Goal: Communication & Community: Answer question/provide support

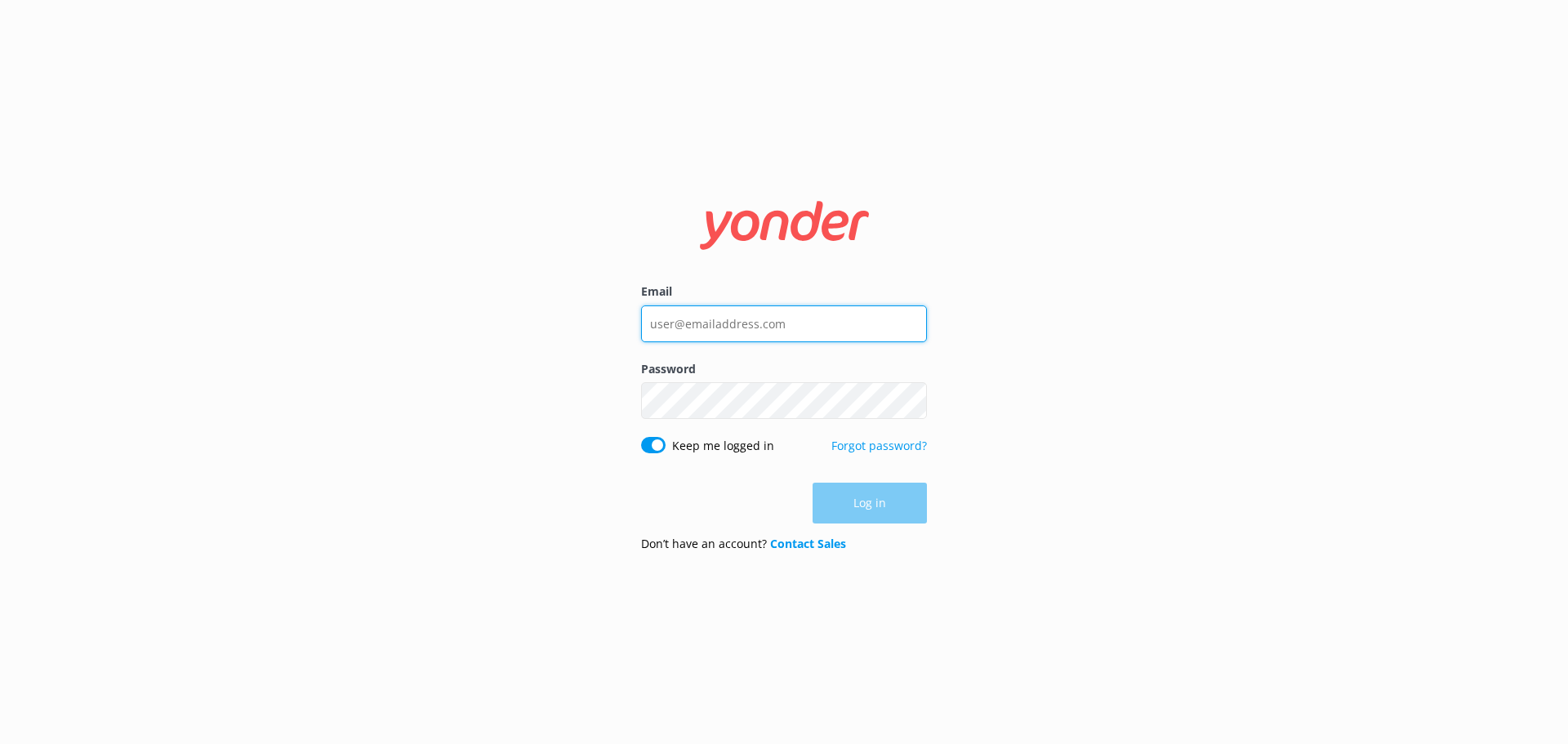
click at [735, 308] on input "Email" at bounding box center [784, 323] width 286 height 37
type input "katie@glenorchyair.co.nz"
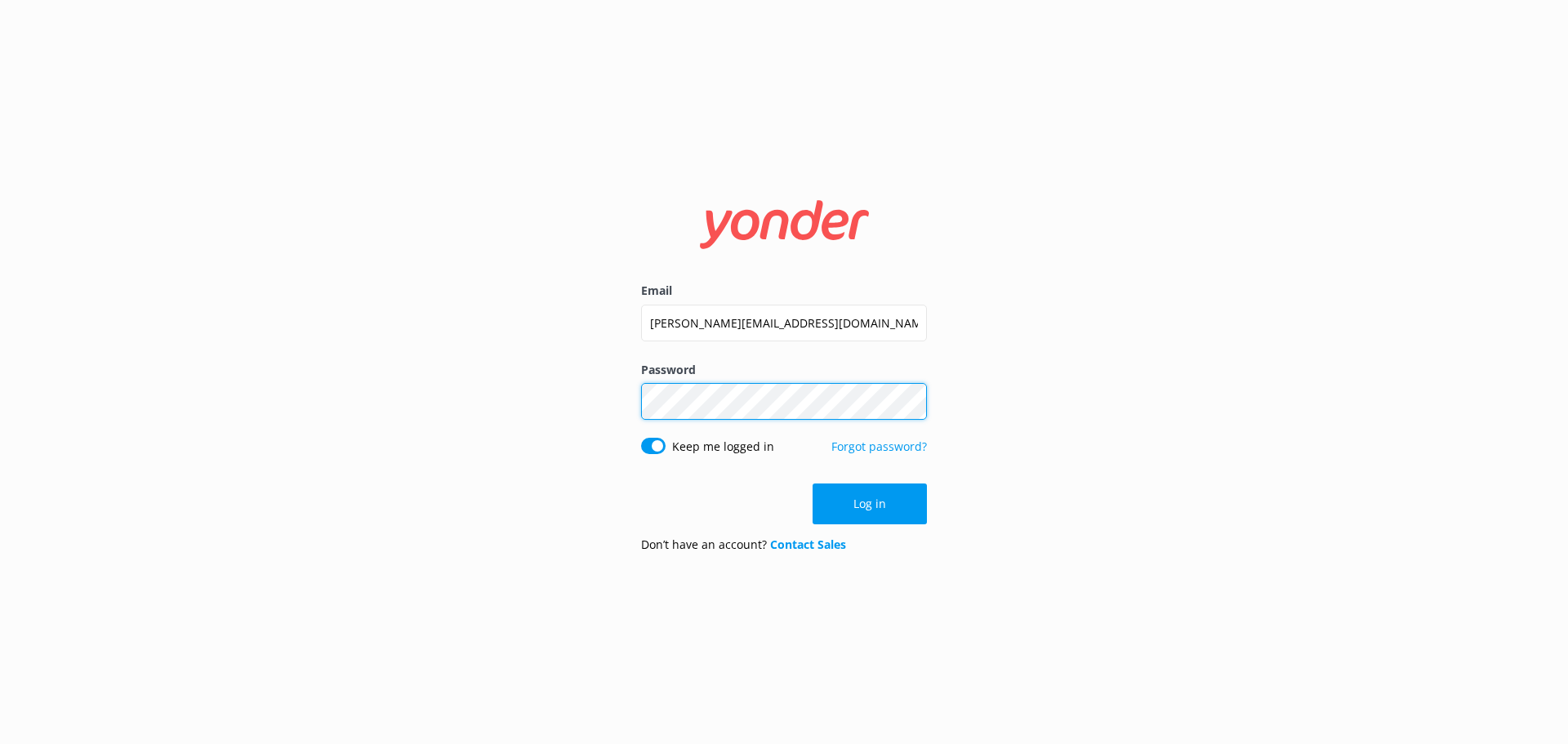
click button "Log in" at bounding box center [869, 504] width 114 height 41
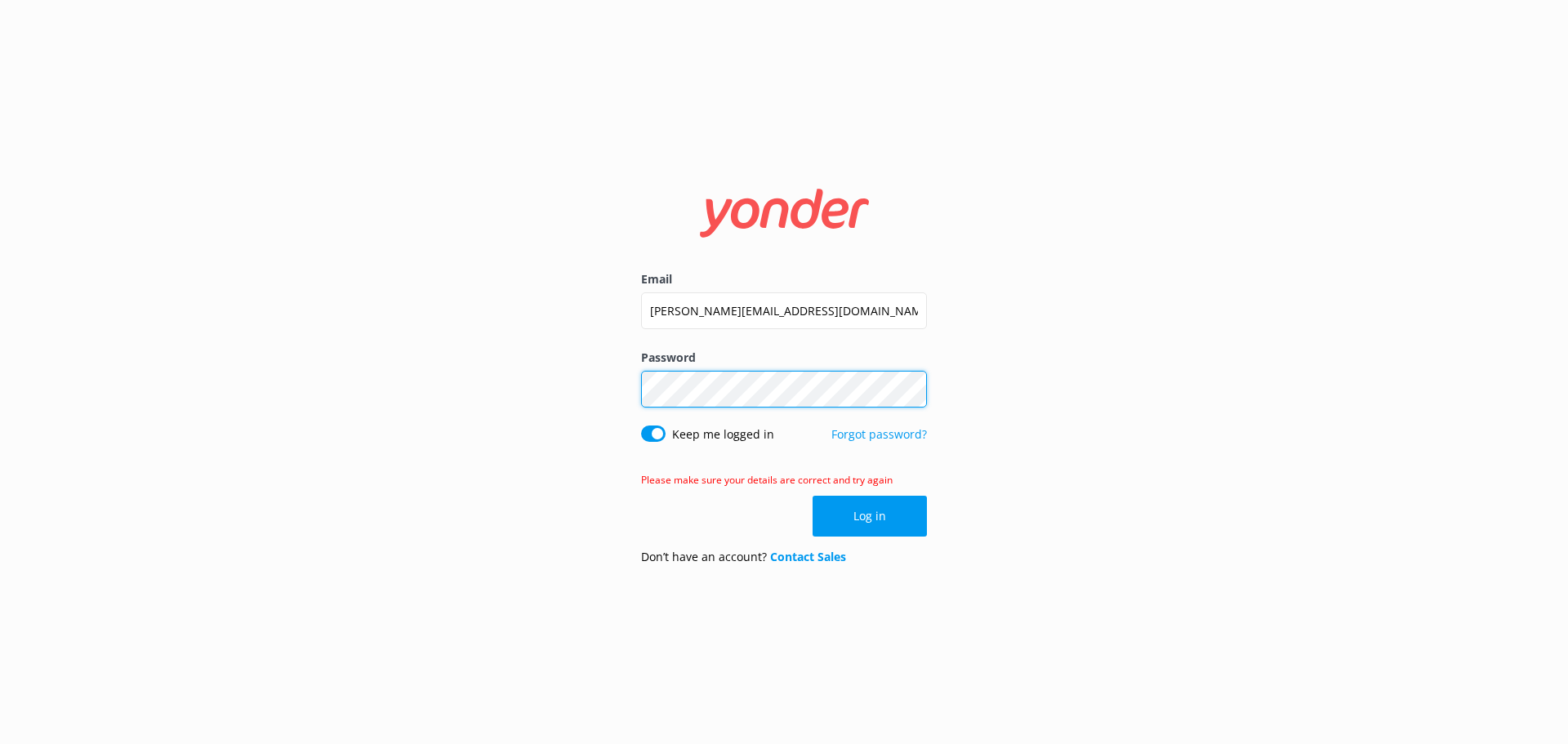
click at [469, 399] on div "Email katie@glenorchyair.co.nz Password Show password Keep me logged in Forgot …" at bounding box center [784, 372] width 1568 height 744
click button "Log in" at bounding box center [869, 516] width 114 height 41
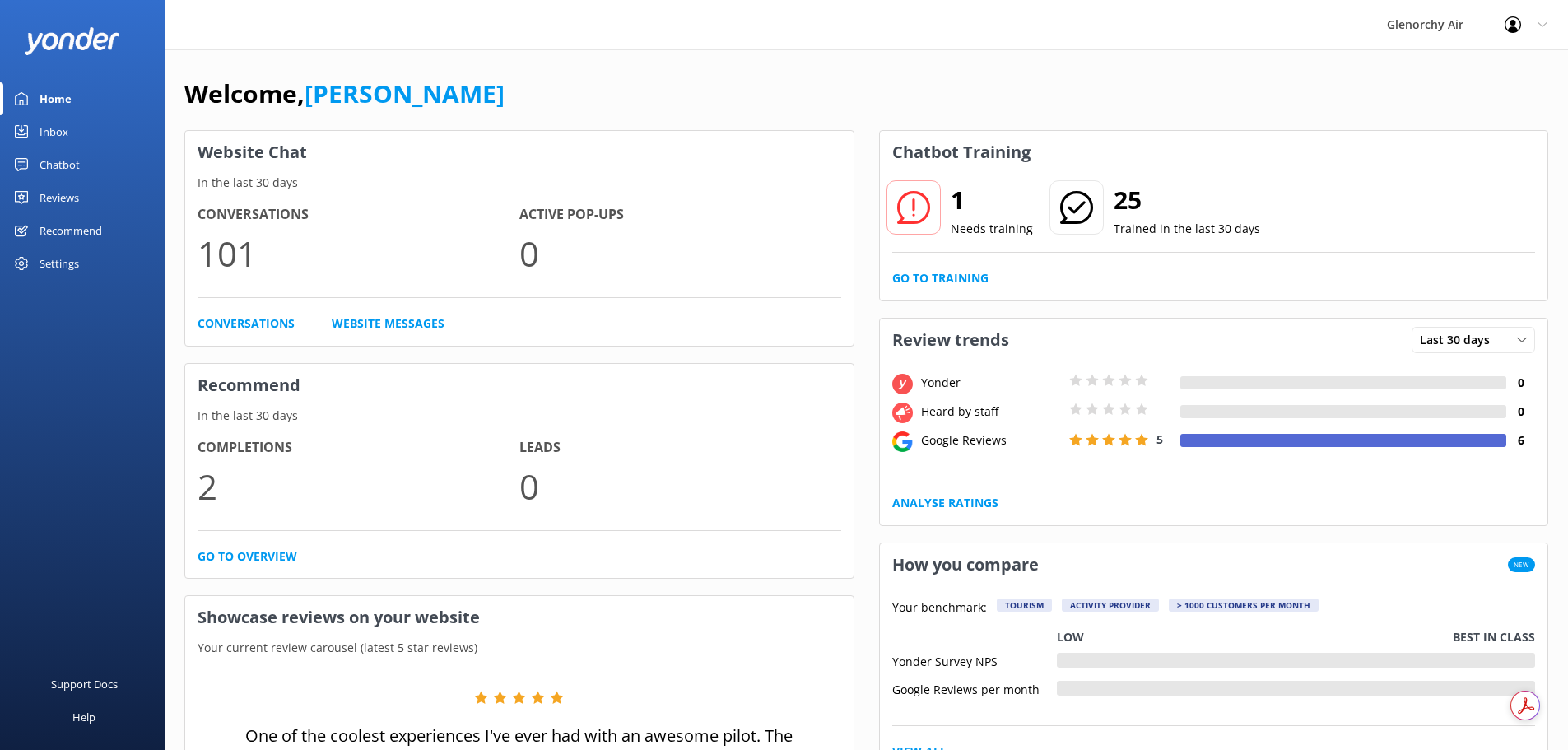
click at [50, 134] on div "Inbox" at bounding box center [54, 132] width 29 height 33
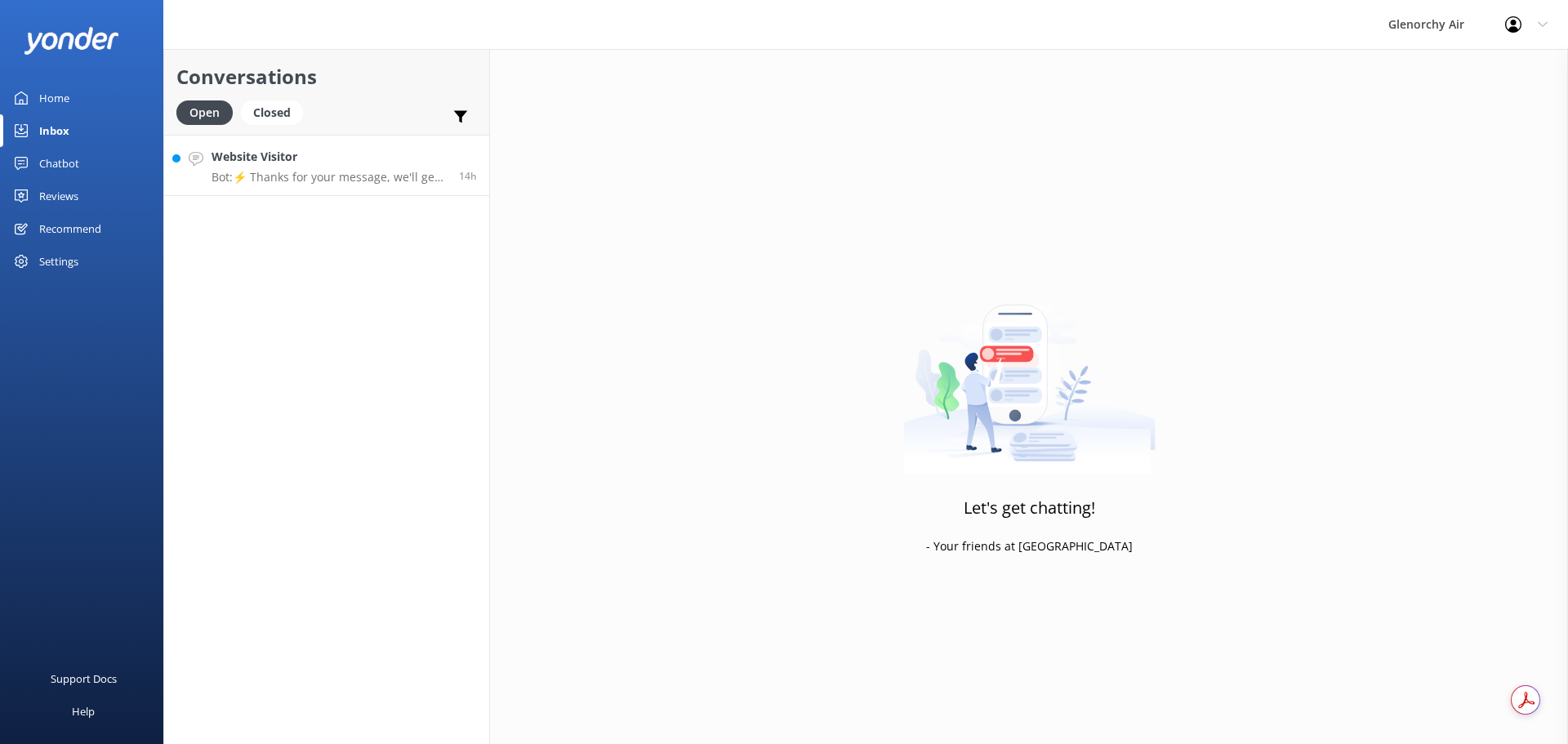
click at [343, 166] on div "Website Visitor Bot: ⚡ Thanks for your message, we'll get back to you as soon a…" at bounding box center [329, 165] width 235 height 35
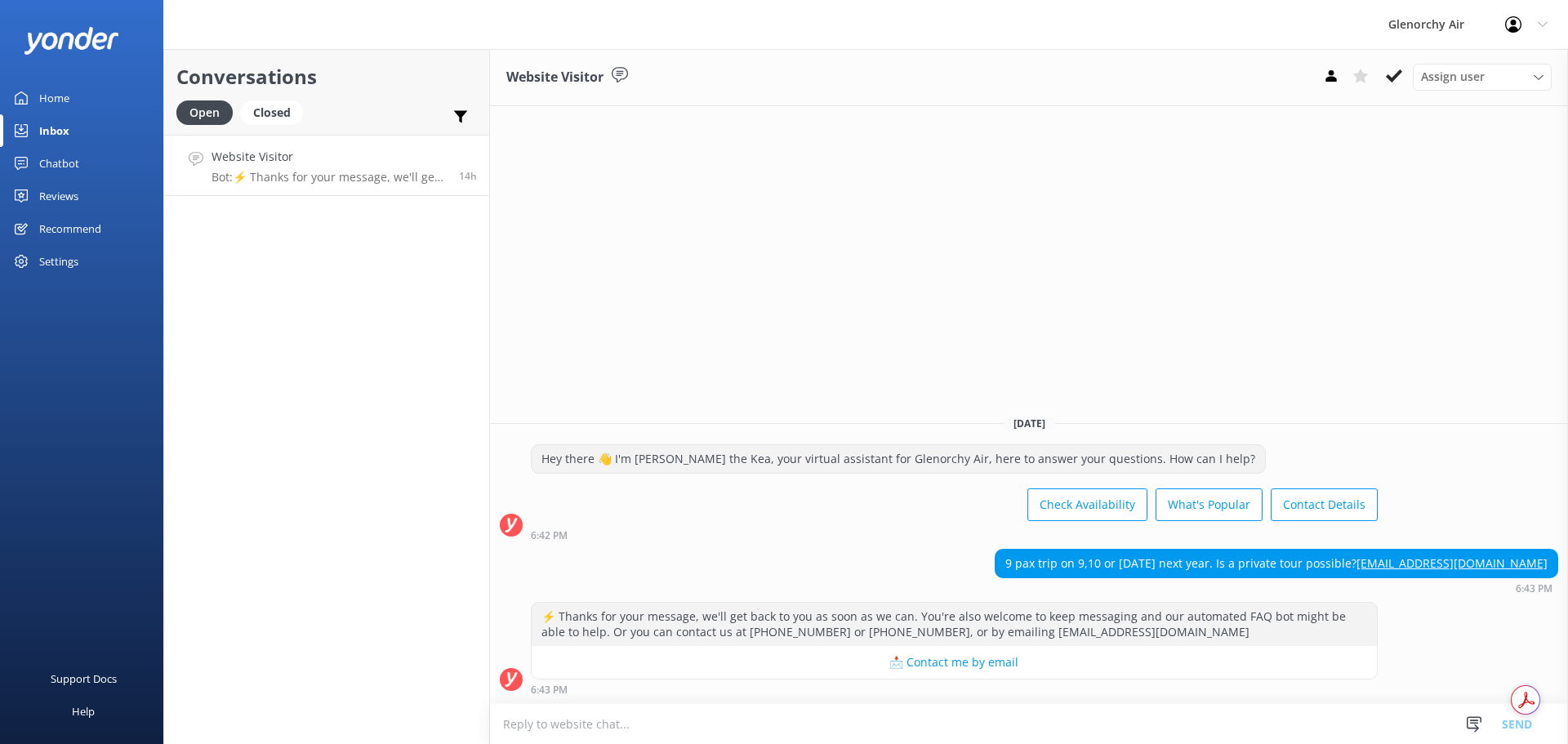
click at [643, 721] on textarea at bounding box center [1029, 723] width 1078 height 40
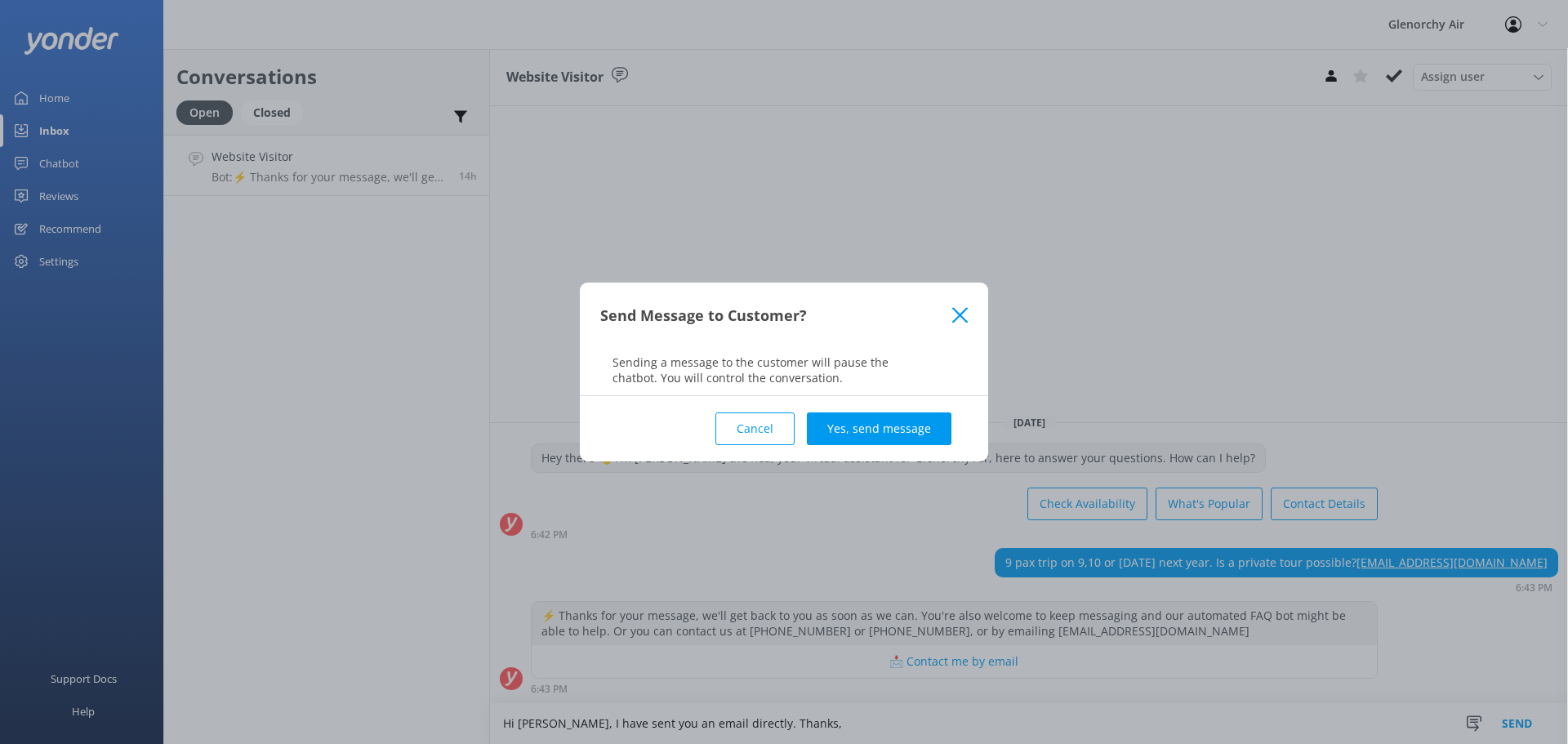
click at [966, 313] on icon at bounding box center [960, 315] width 16 height 16
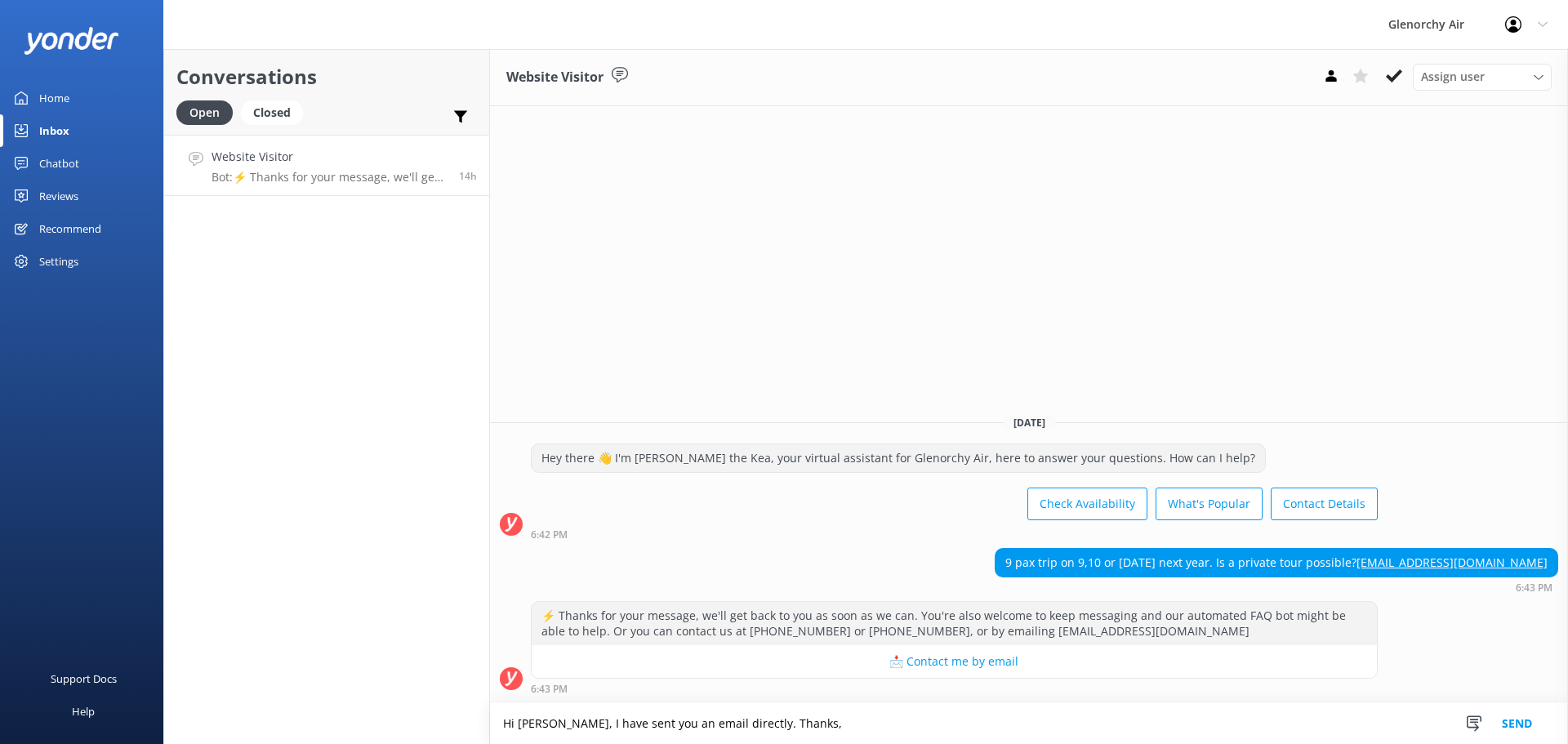
click at [818, 725] on textarea "Hi Chris, I have sent you an email directly. Thanks," at bounding box center [1029, 723] width 1078 height 41
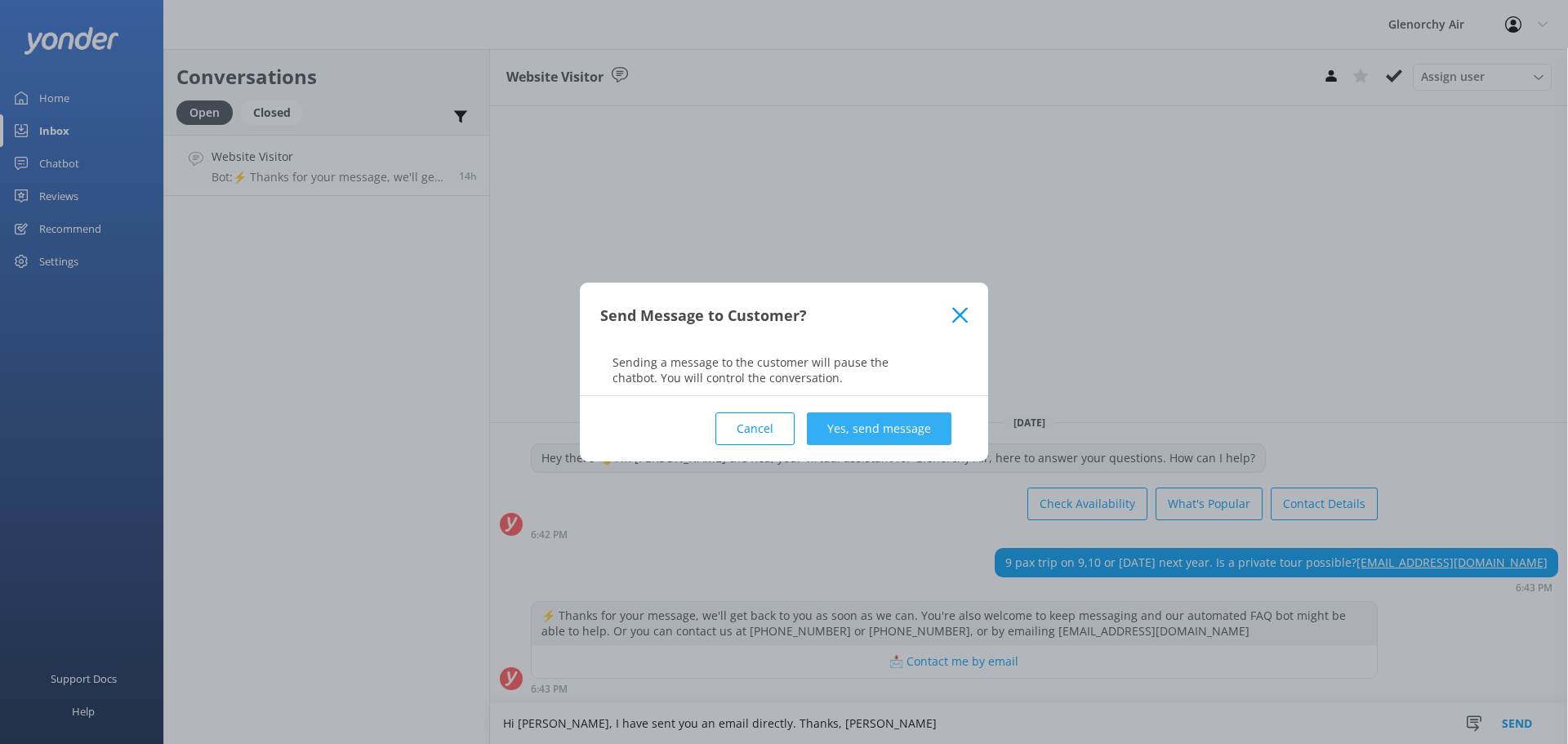
type textarea "Hi Chris, I have sent you an email directly. Thanks, Katie"
click at [938, 416] on button "Yes, send message" at bounding box center [879, 429] width 145 height 33
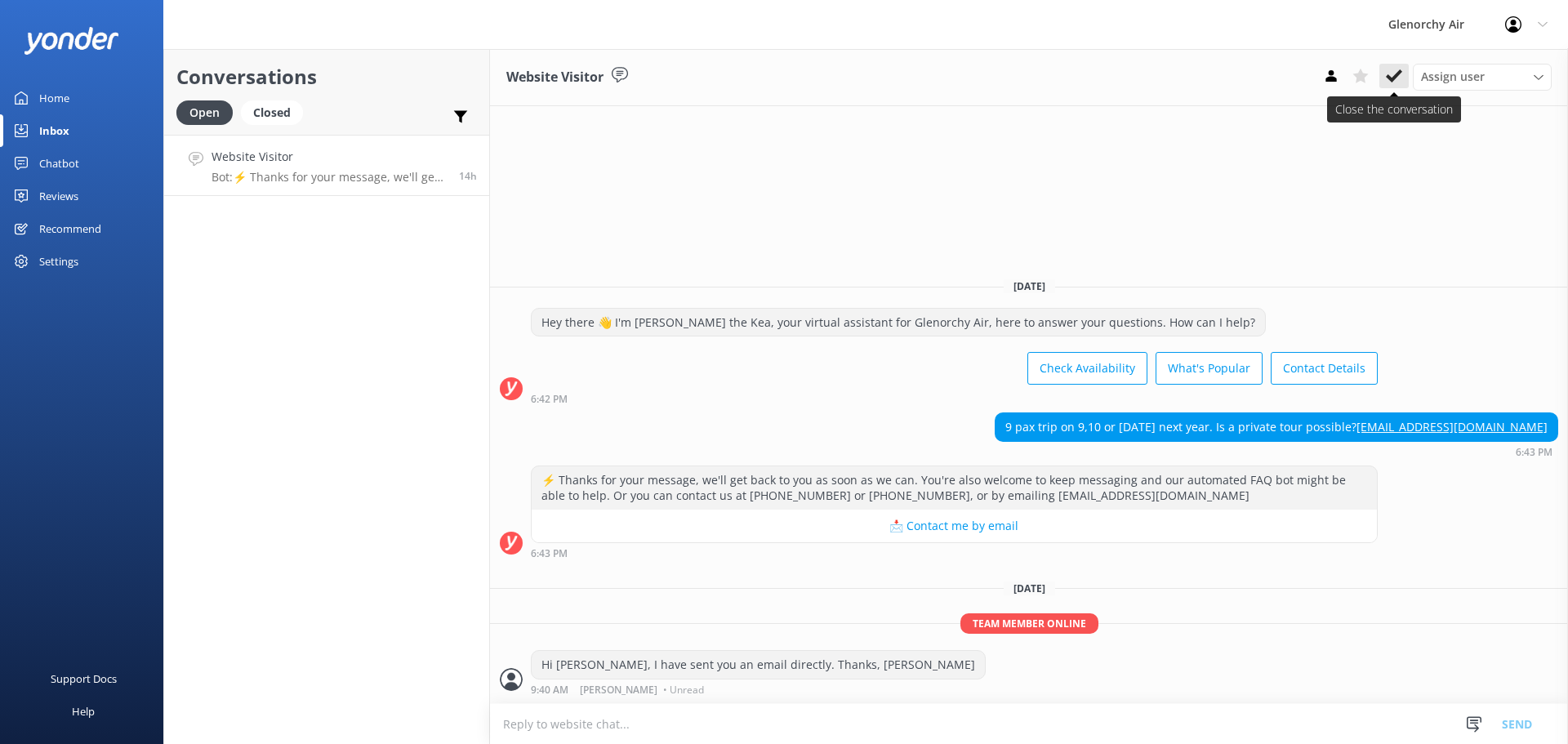
click at [1380, 76] on button at bounding box center [1394, 76] width 30 height 25
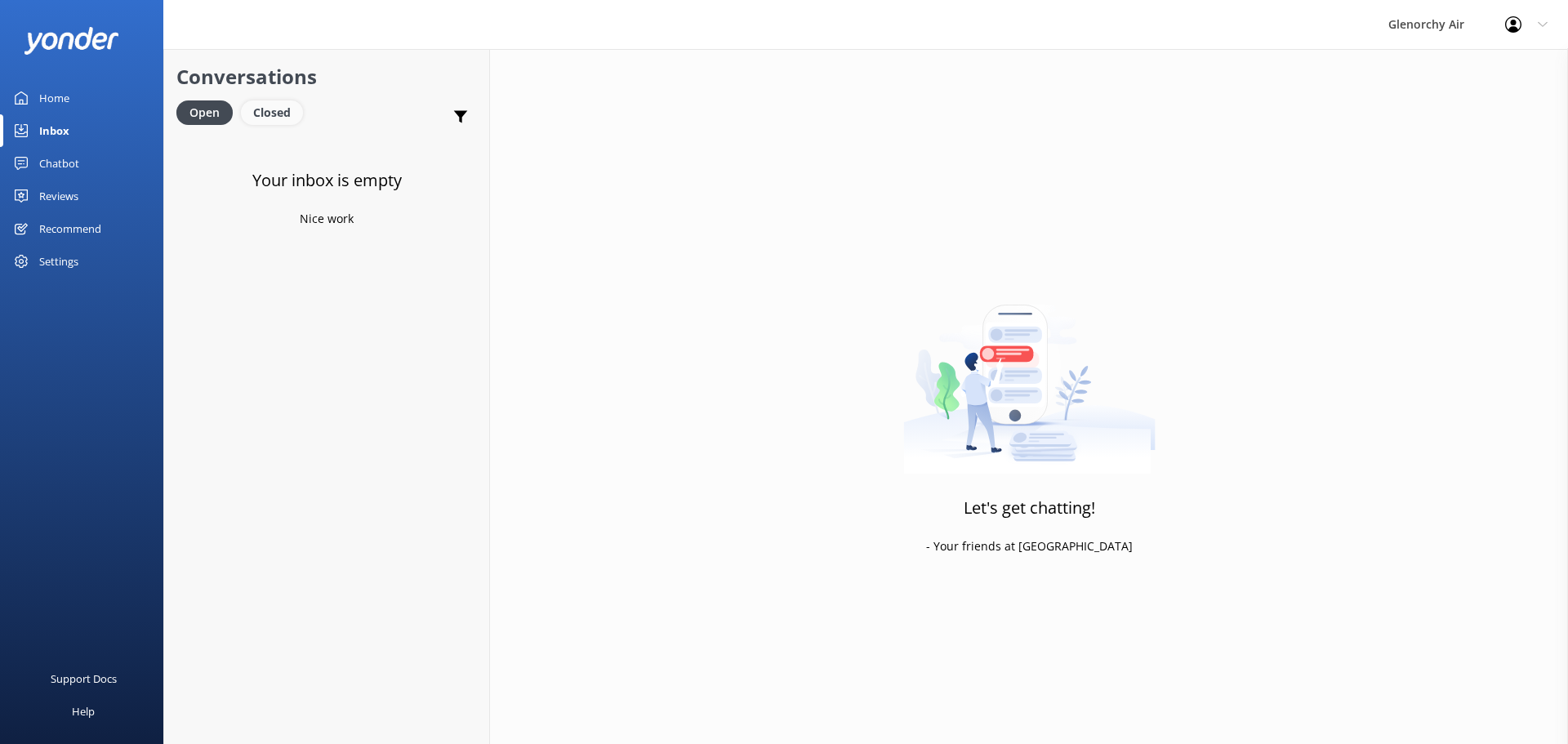
click at [266, 105] on div "Closed" at bounding box center [272, 113] width 62 height 25
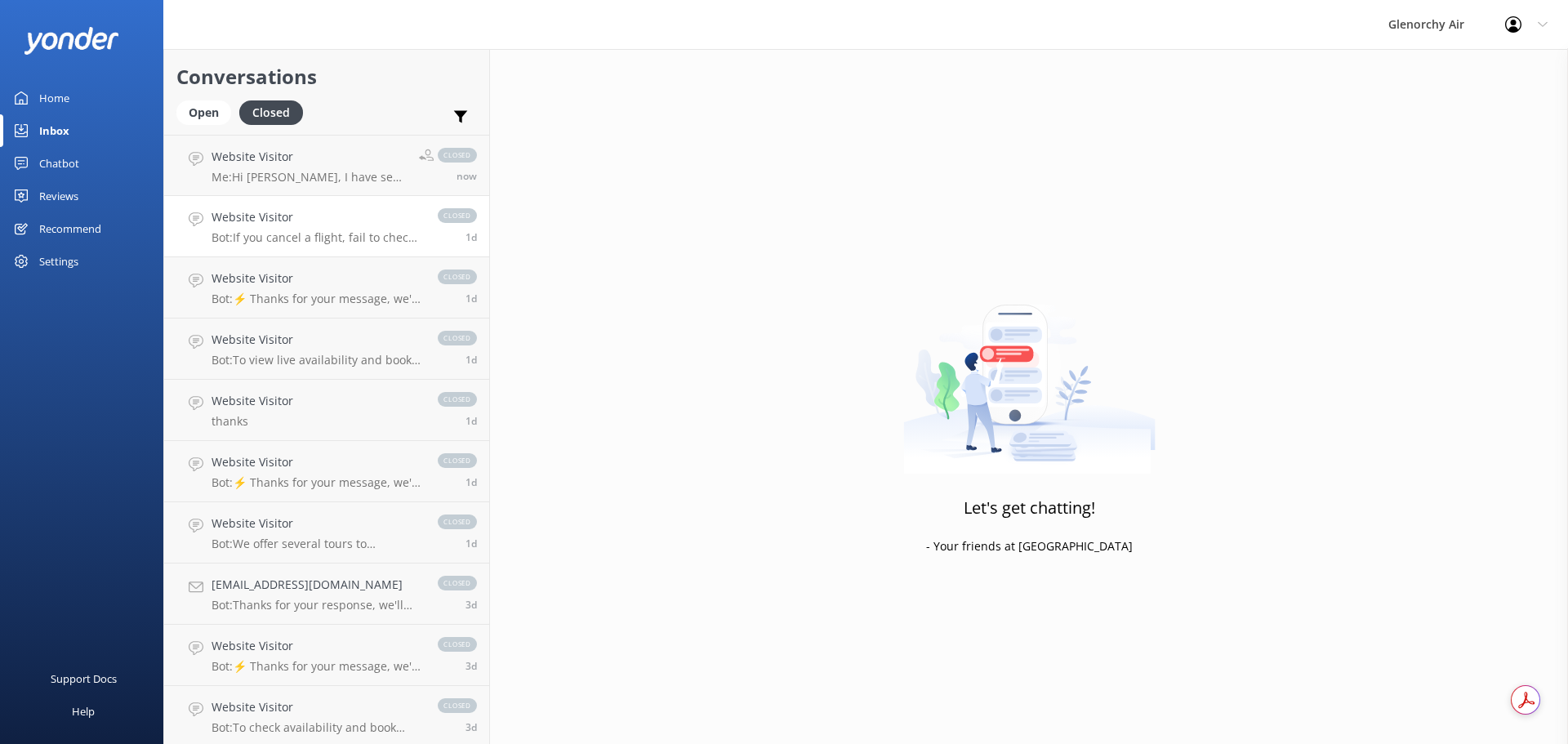
click at [319, 254] on link "Website Visitor Bot: If you cancel a flight, fail to check in on time, or notif…" at bounding box center [326, 226] width 325 height 61
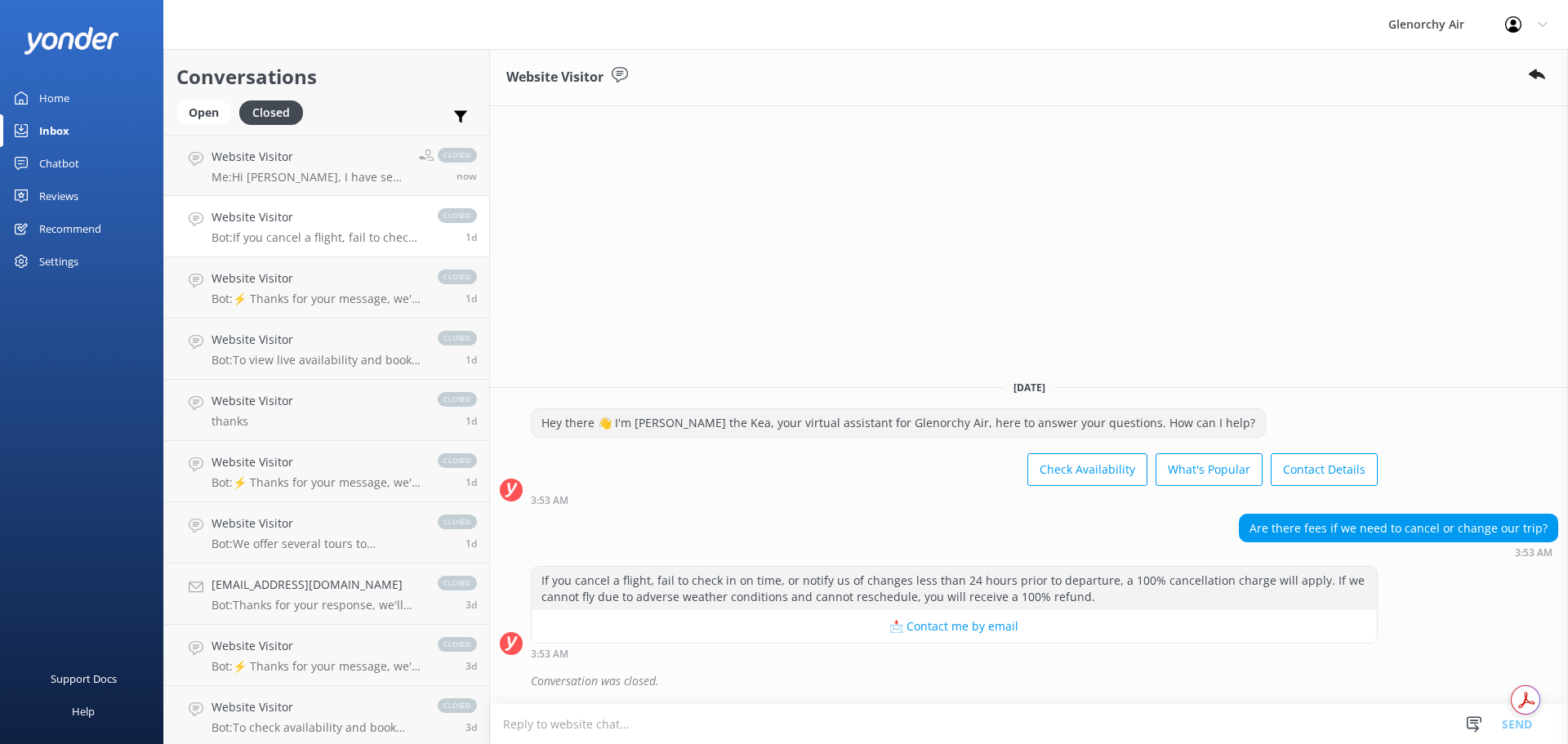
click at [601, 712] on textarea at bounding box center [1029, 723] width 1078 height 40
type textarea "Y"
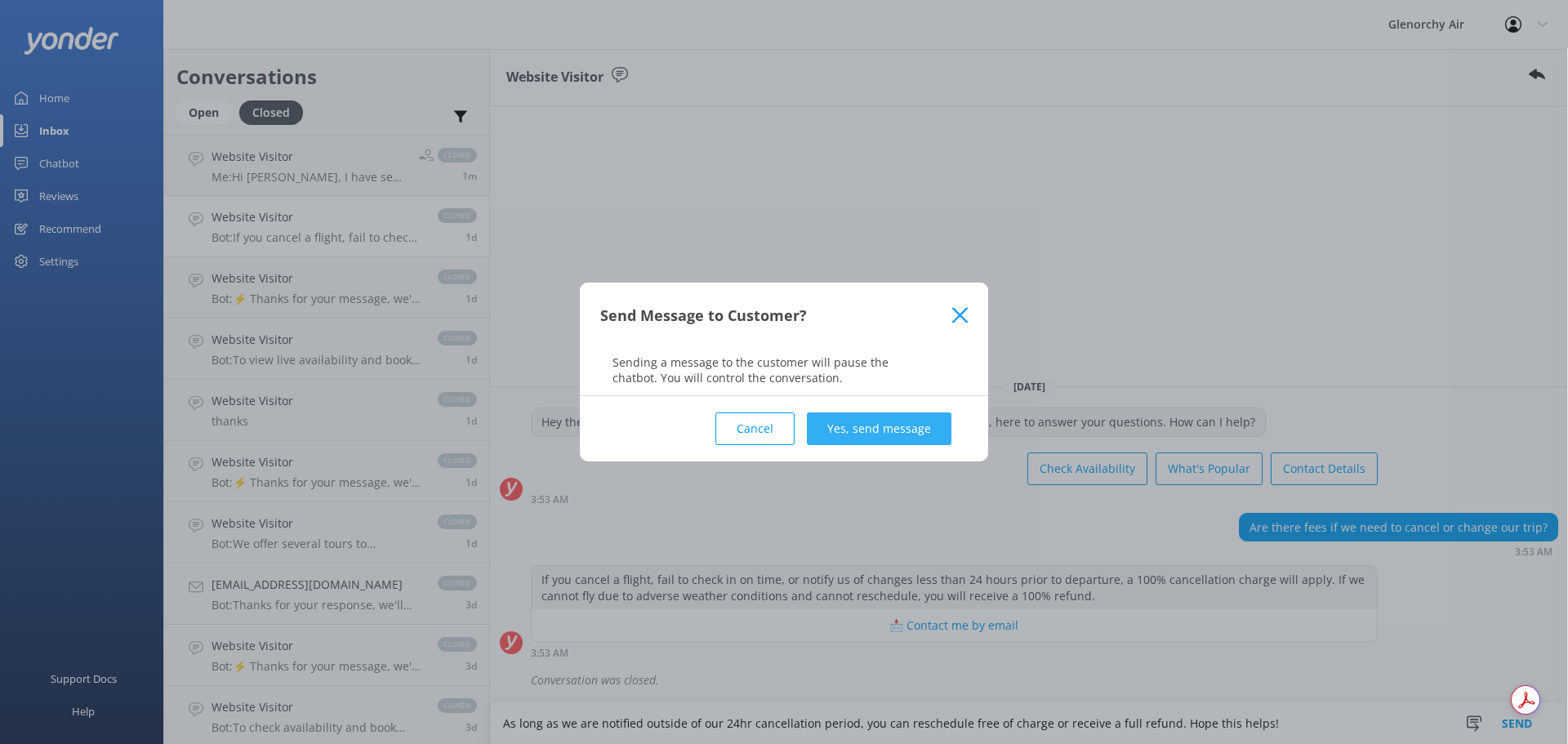
type textarea "As long as we are notified outside of our 24hr cancellation period, you can res…"
click at [888, 416] on button "Yes, send message" at bounding box center [879, 429] width 145 height 33
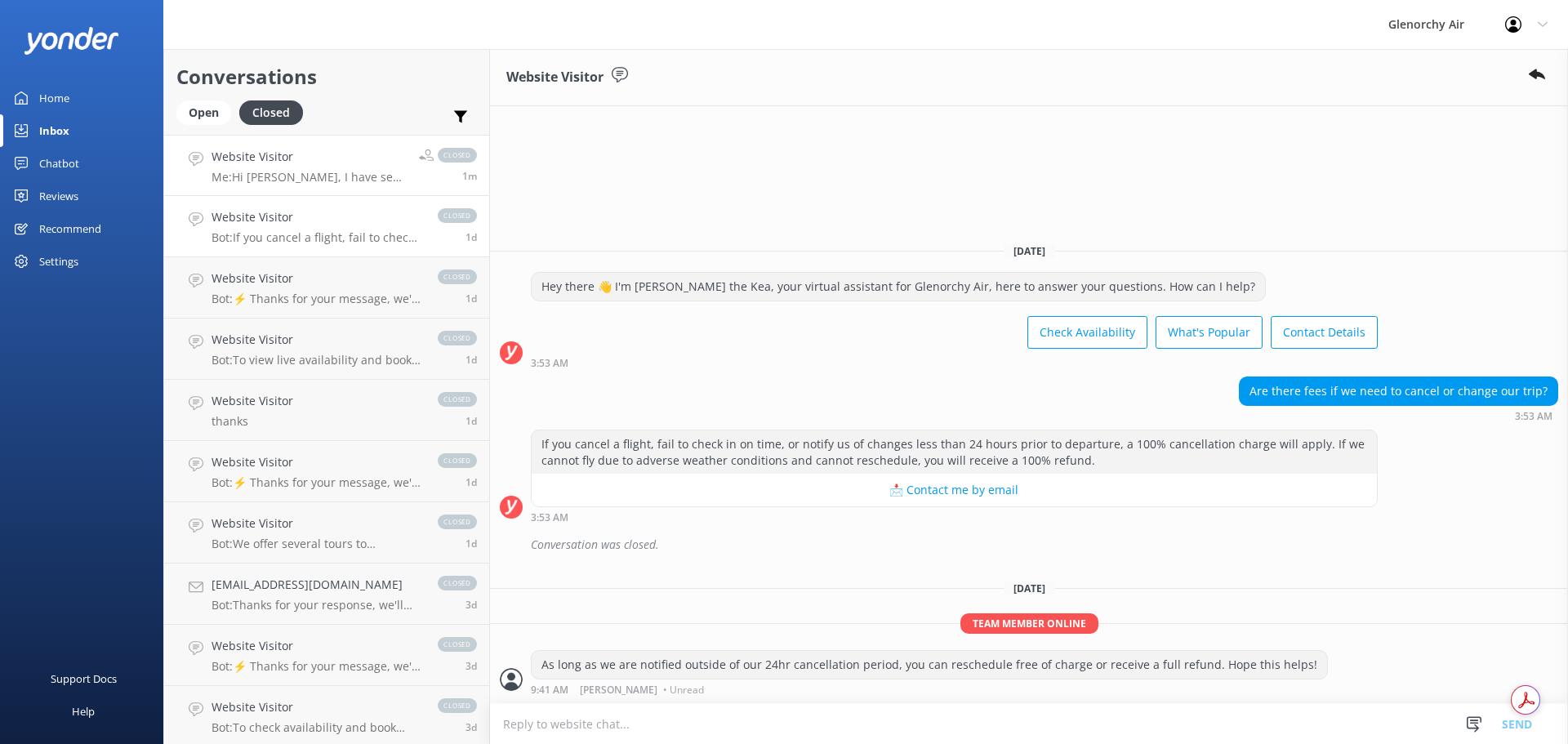
click at [255, 156] on h4 "Website Visitor" at bounding box center [309, 157] width 195 height 18
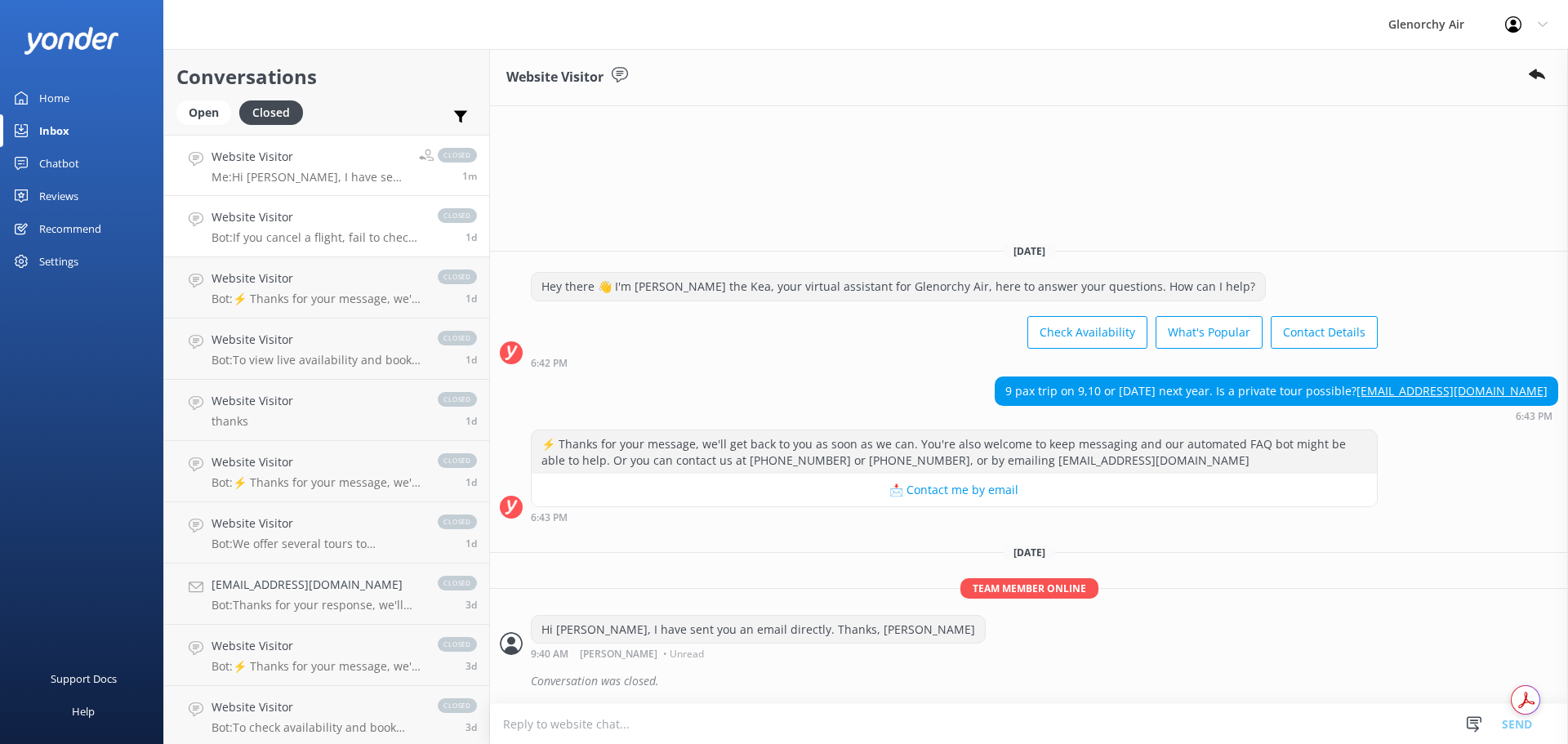
click at [271, 255] on link "Website Visitor Bot: If you cancel a flight, fail to check in on time, or notif…" at bounding box center [326, 226] width 325 height 61
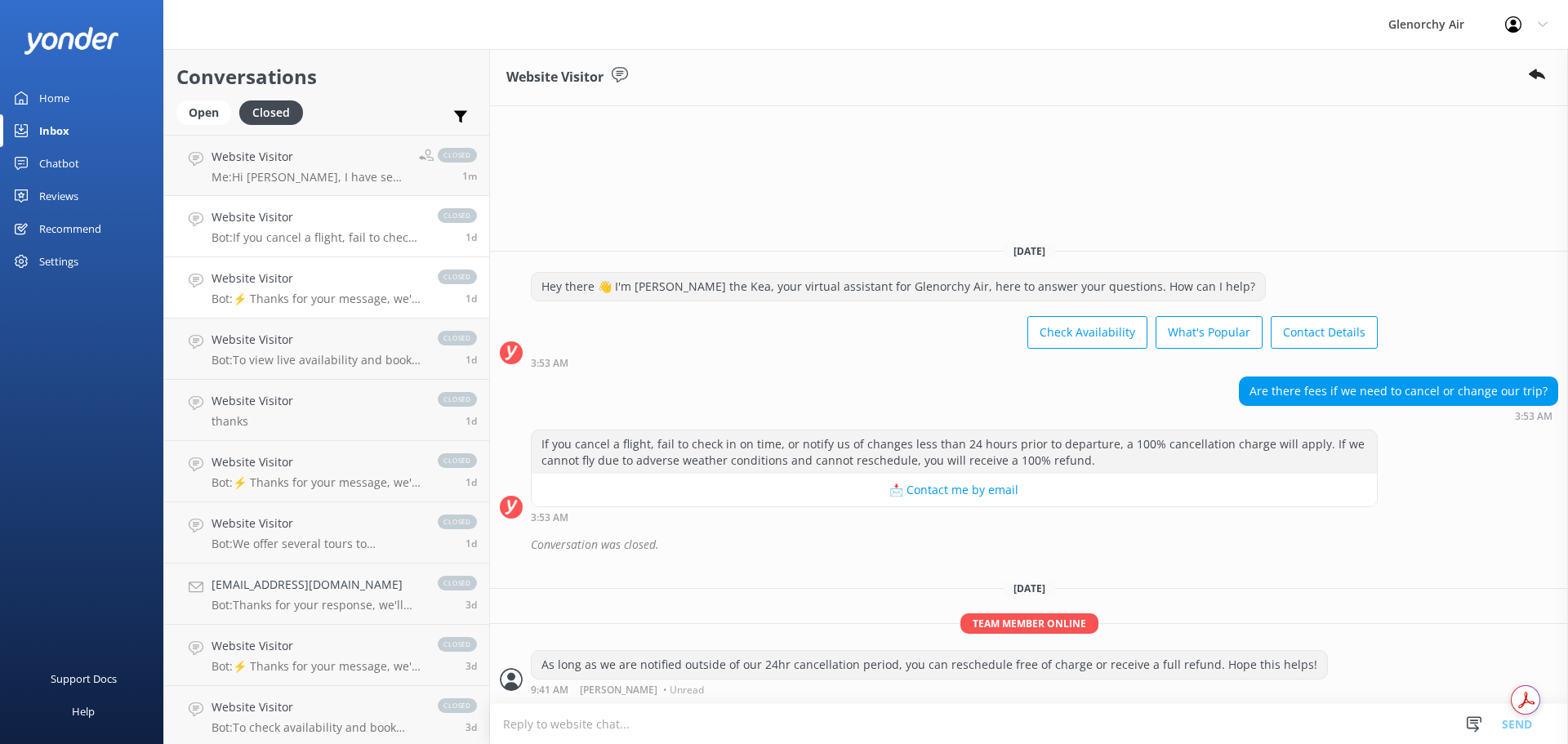
click at [272, 272] on h4 "Website Visitor" at bounding box center [316, 278] width 210 height 18
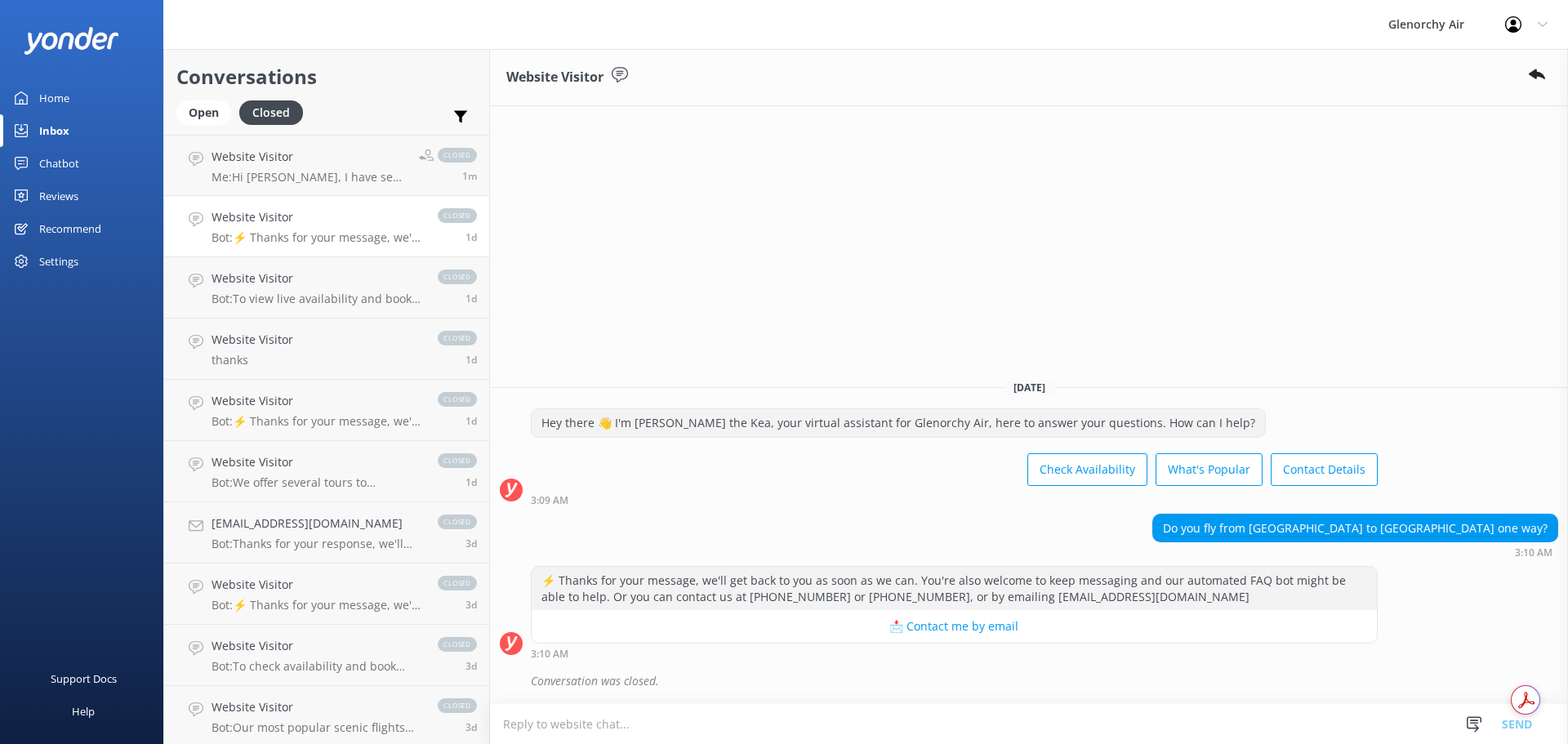
click at [619, 728] on textarea at bounding box center [1029, 723] width 1078 height 40
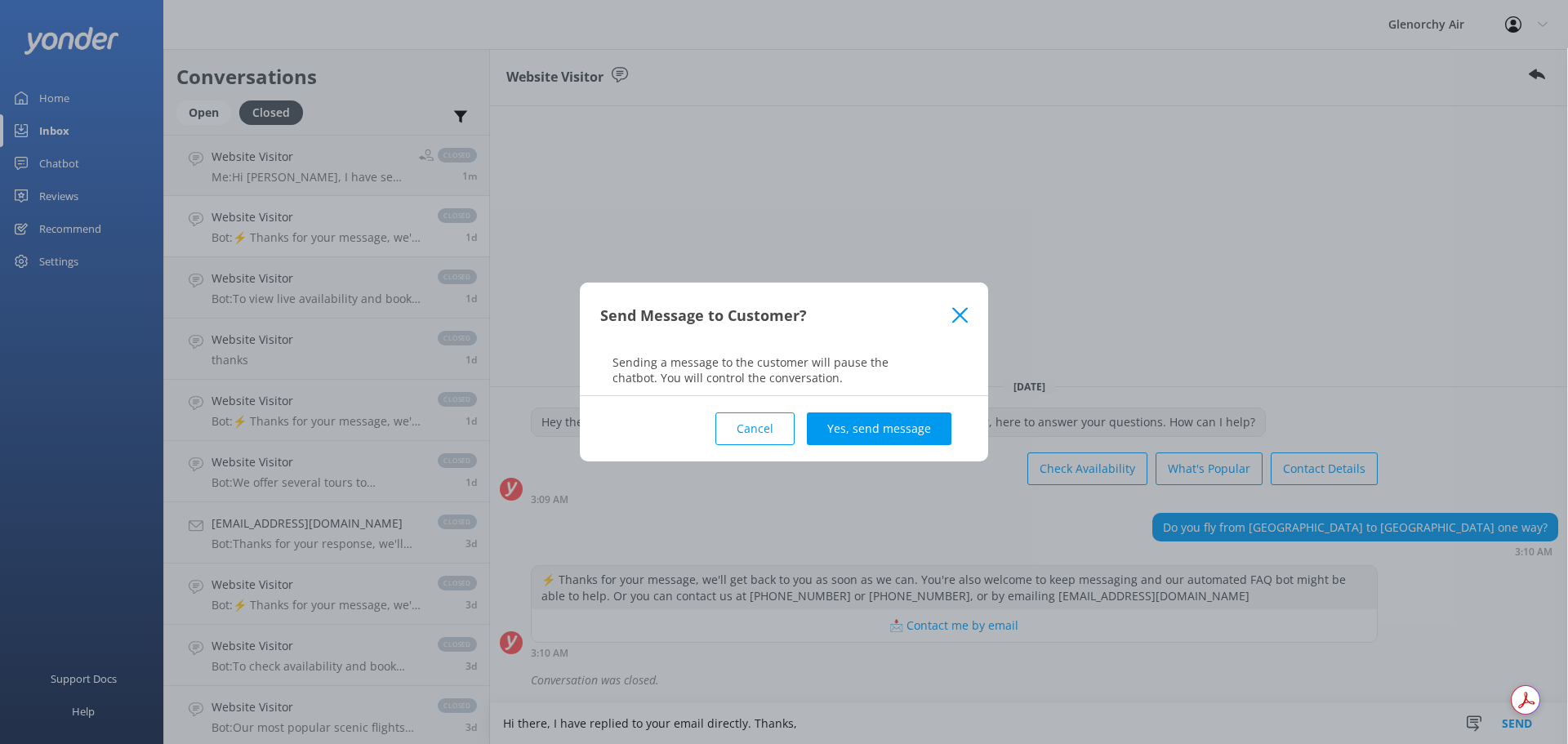
click at [955, 309] on use at bounding box center [960, 314] width 16 height 16
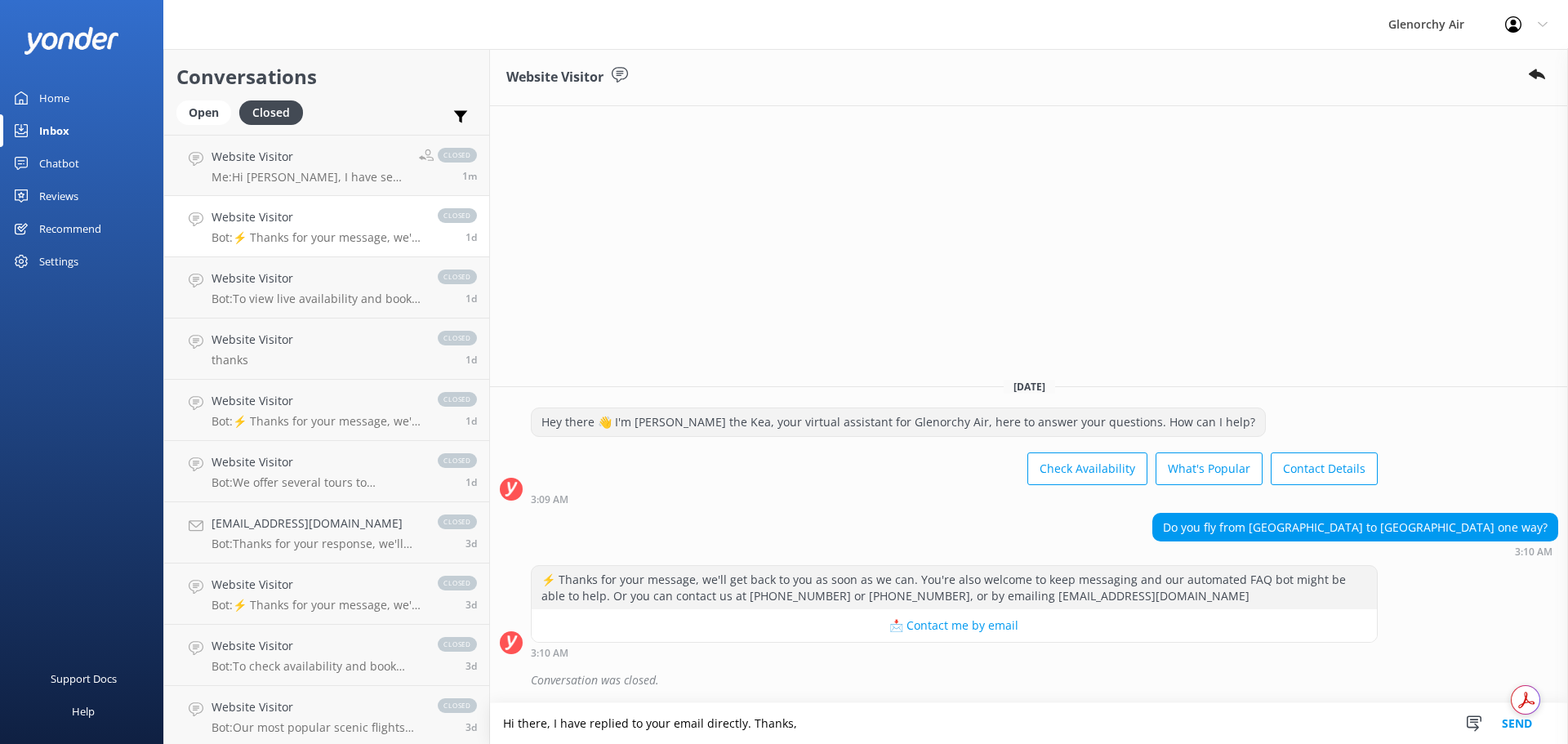
click at [810, 726] on textarea "Hi there, I have replied to your email directly. Thanks," at bounding box center [1029, 723] width 1078 height 41
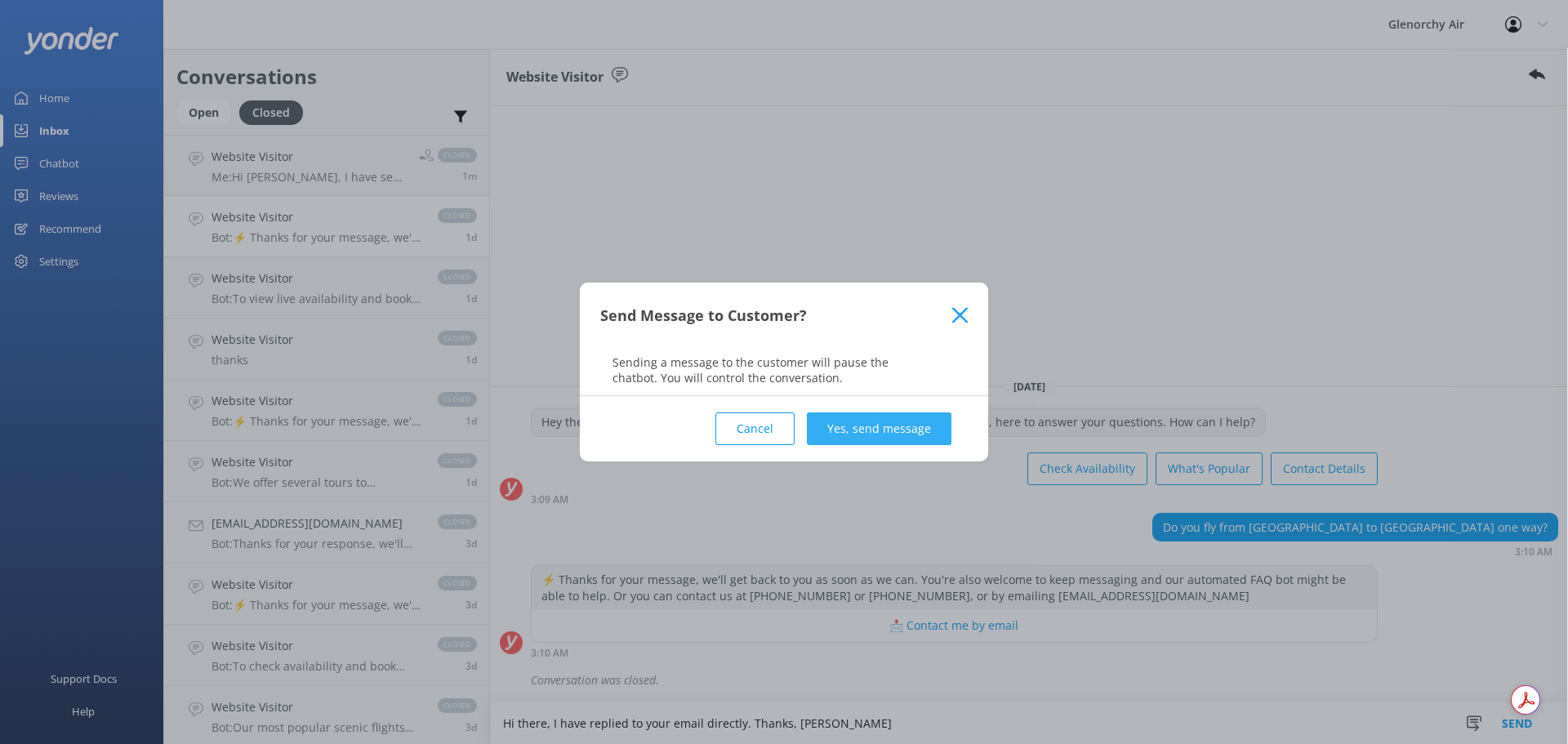
type textarea "Hi there, I have replied to your email directly. Thanks, Katie"
click at [912, 415] on button "Yes, send message" at bounding box center [879, 429] width 145 height 33
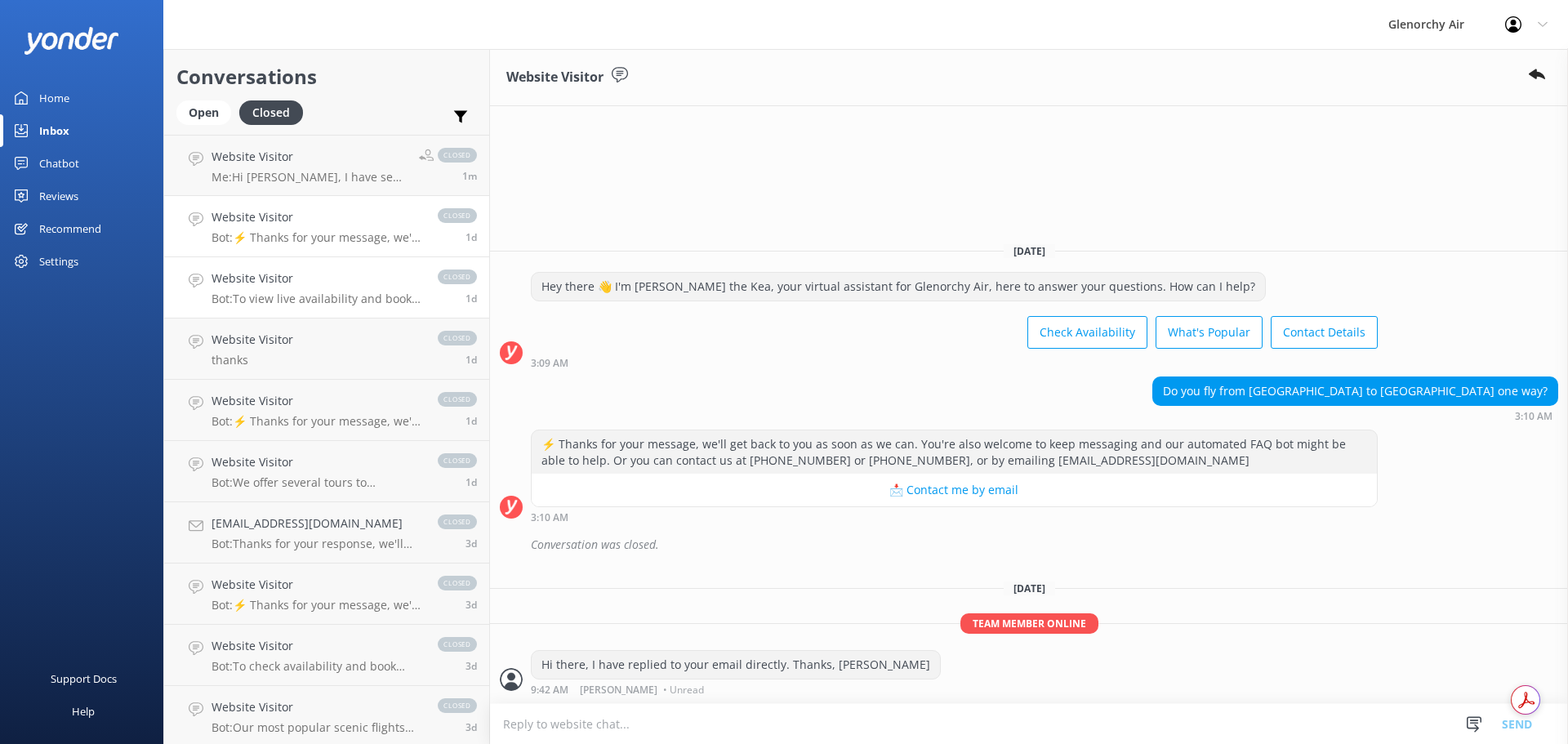
click at [282, 271] on h4 "Website Visitor" at bounding box center [316, 278] width 210 height 18
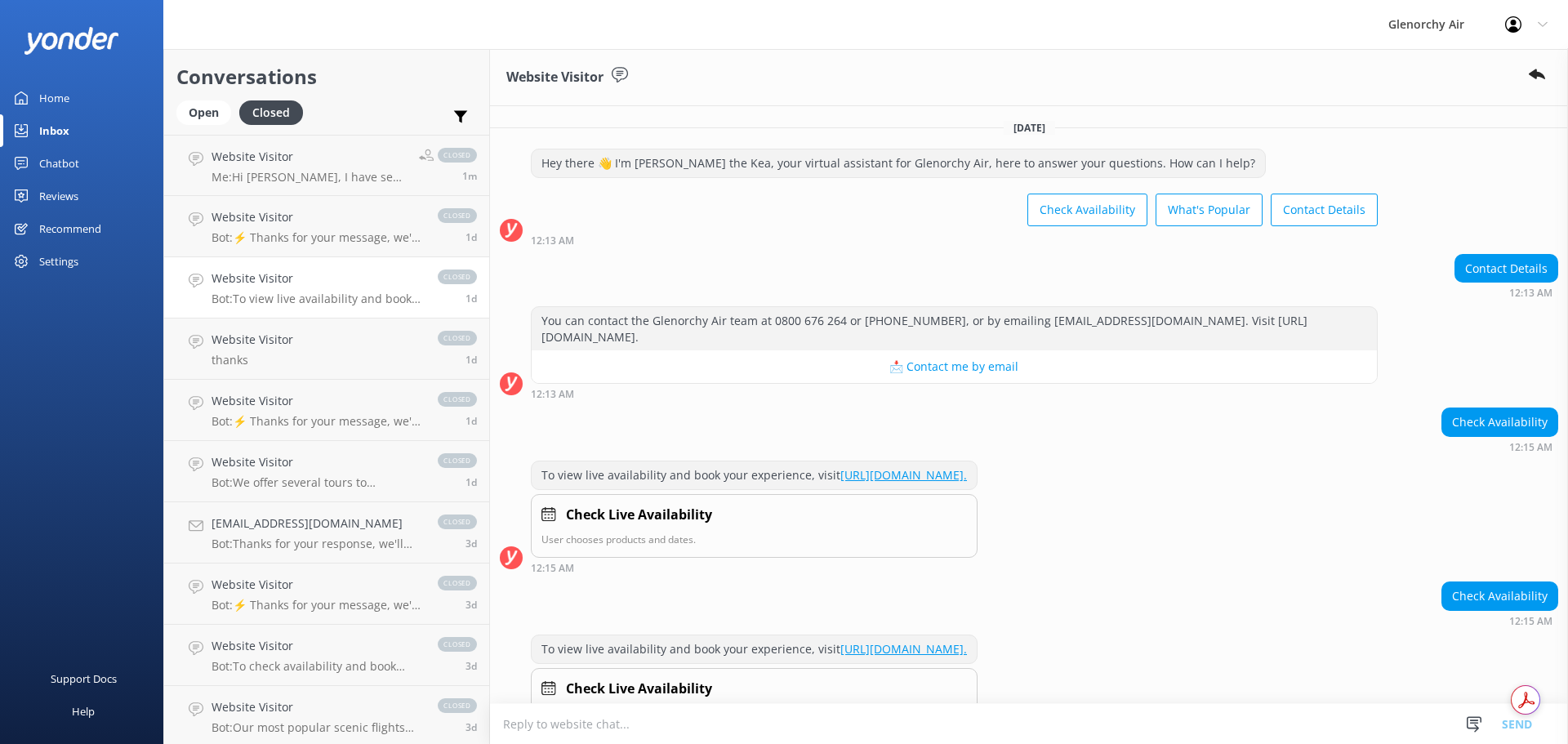
scroll to position [88, 0]
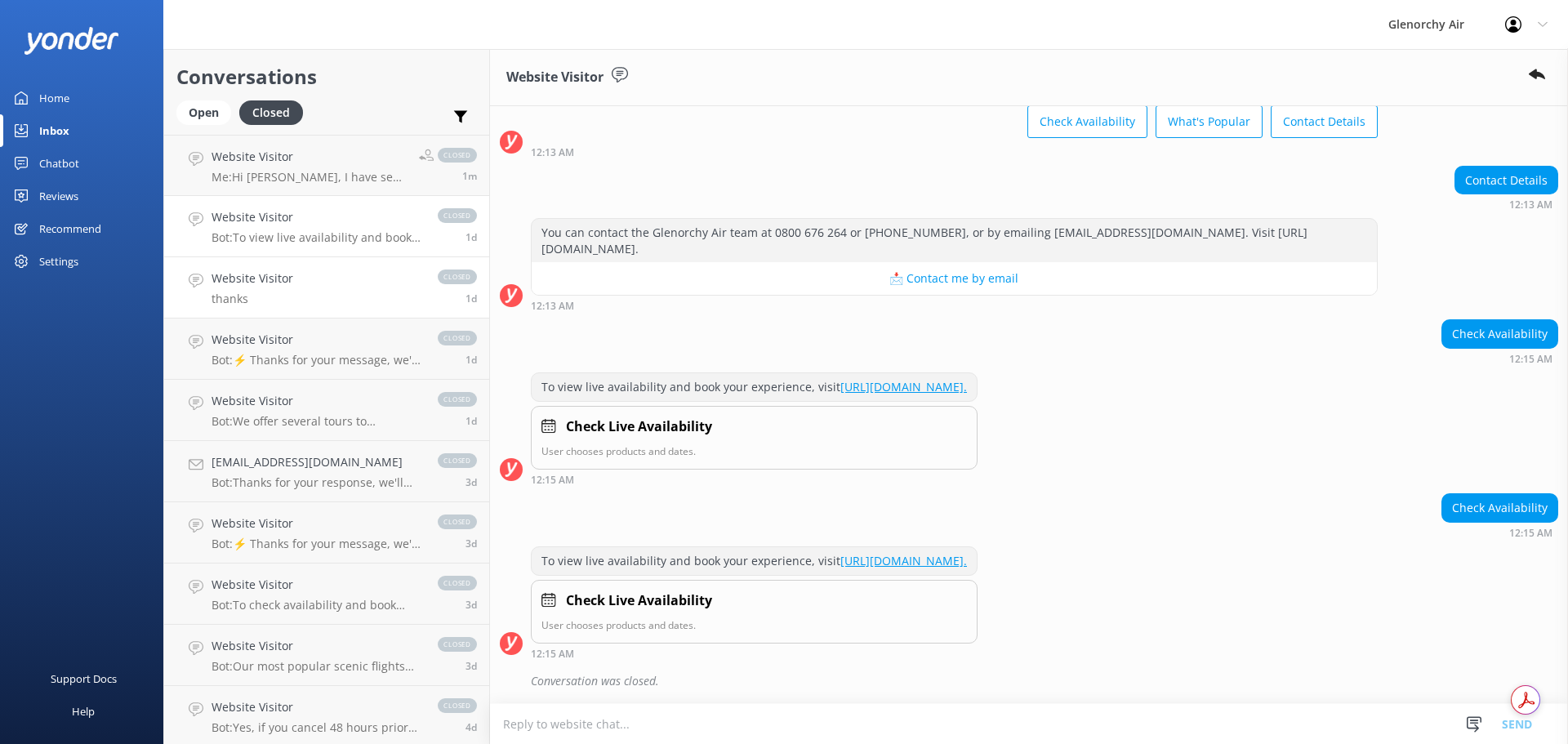
click at [282, 300] on p "thanks" at bounding box center [252, 299] width 81 height 15
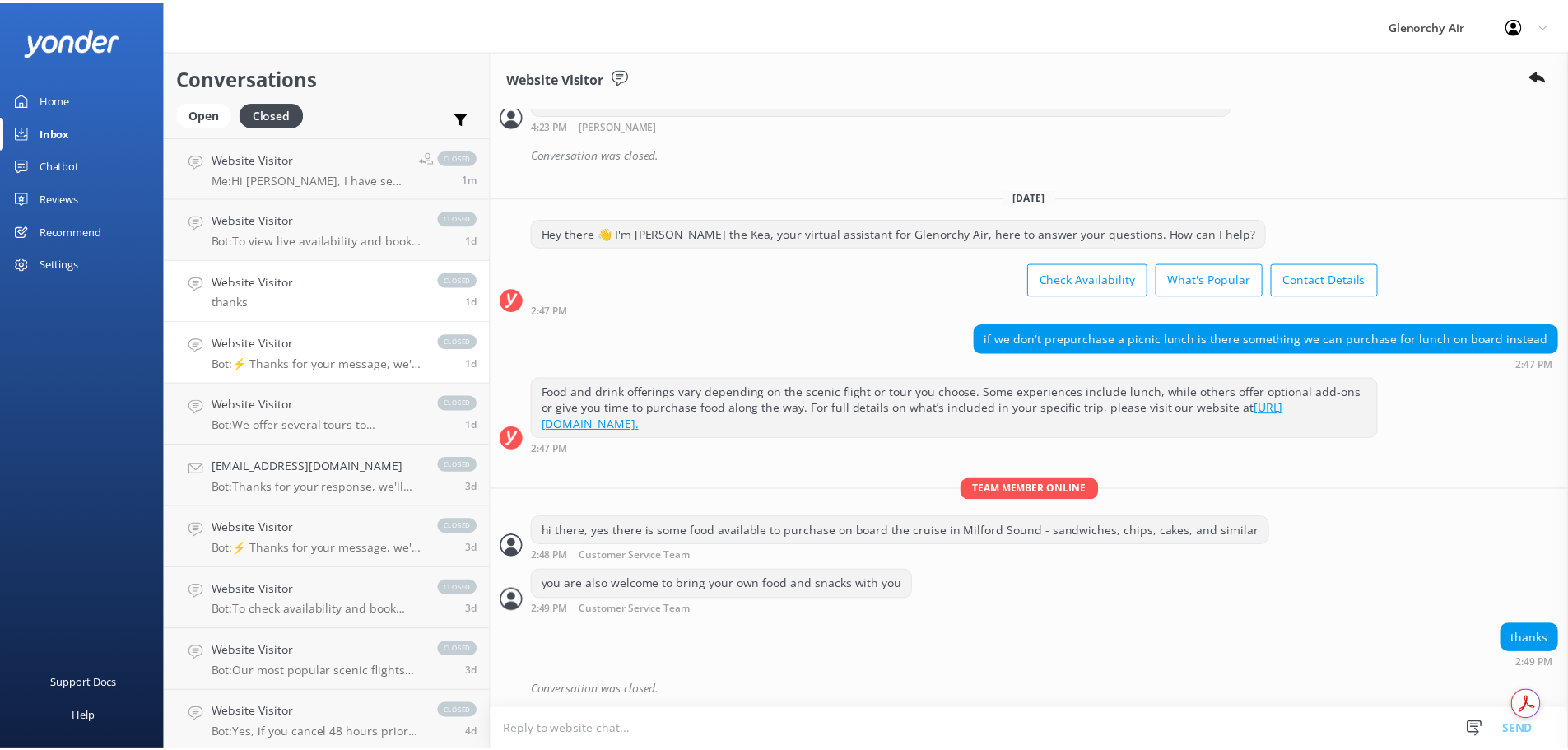
scroll to position [420, 0]
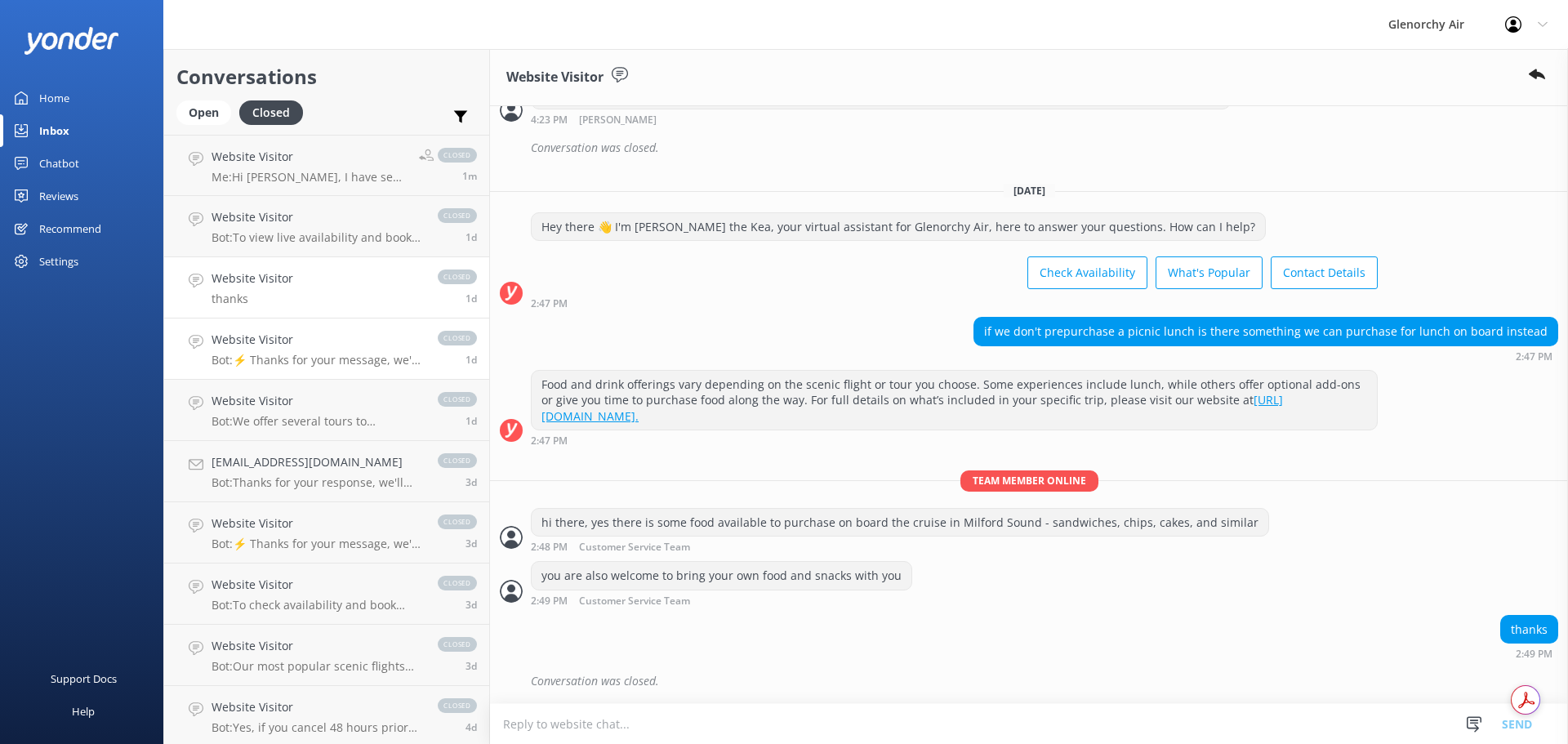
click at [263, 351] on div "Website Visitor Bot: ⚡ Thanks for your message, we'll get back to you as soon a…" at bounding box center [316, 349] width 210 height 36
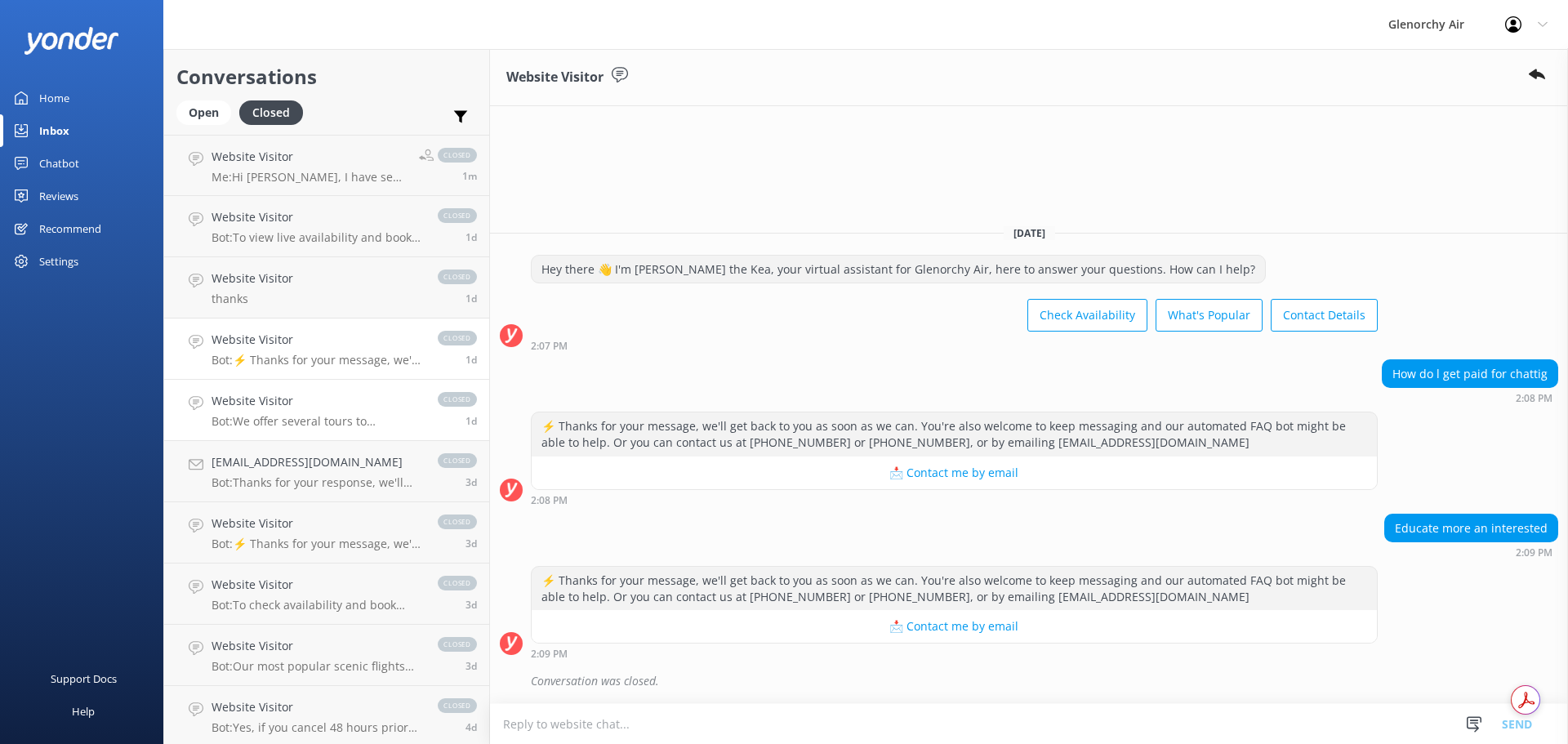
click at [263, 380] on link "Website Visitor Bot: We offer several tours to Milford Sound: - **Milford Sound…" at bounding box center [326, 410] width 325 height 61
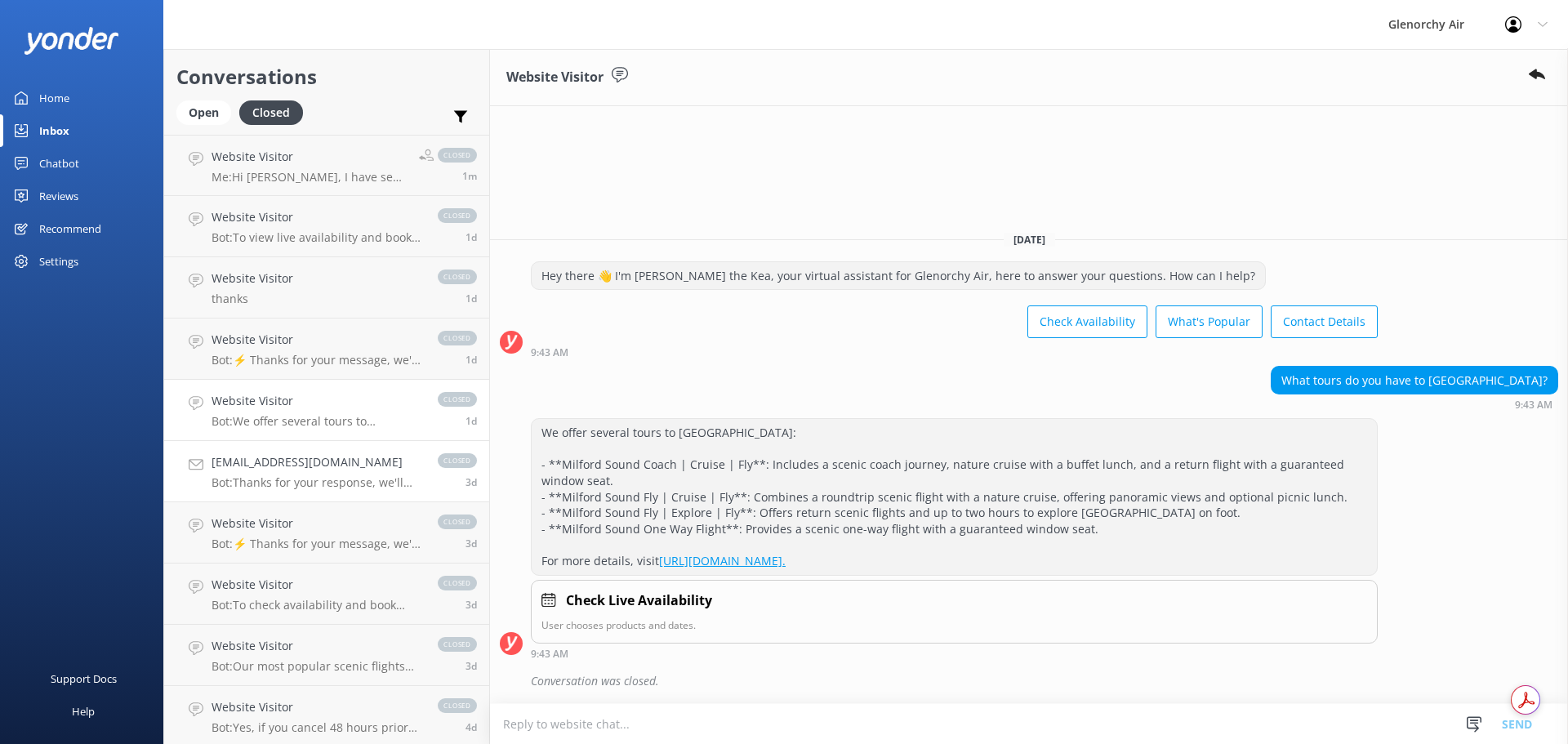
click at [259, 458] on h4 "ktsuda@pobox.com" at bounding box center [316, 463] width 210 height 18
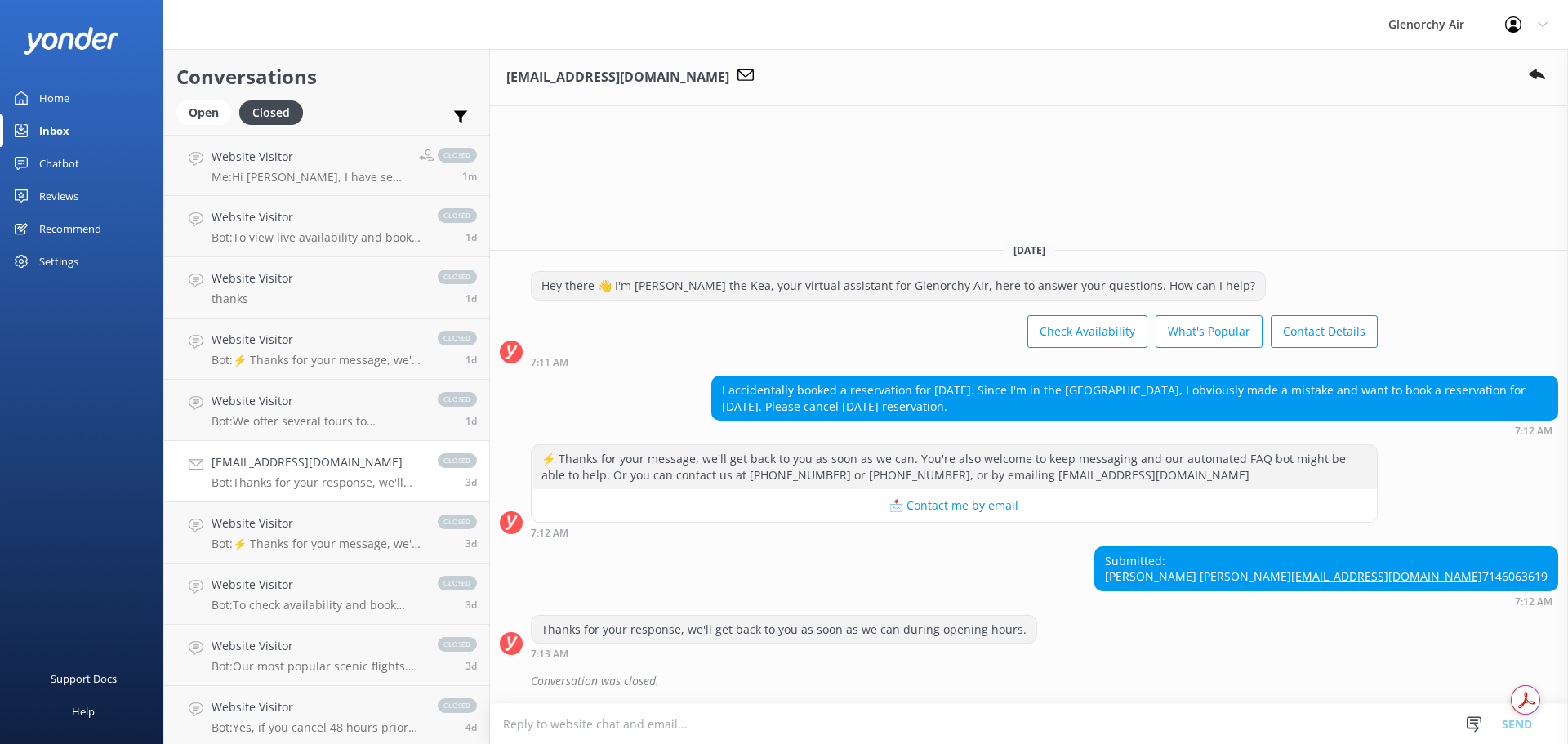
click at [120, 95] on link "Home" at bounding box center [81, 98] width 163 height 33
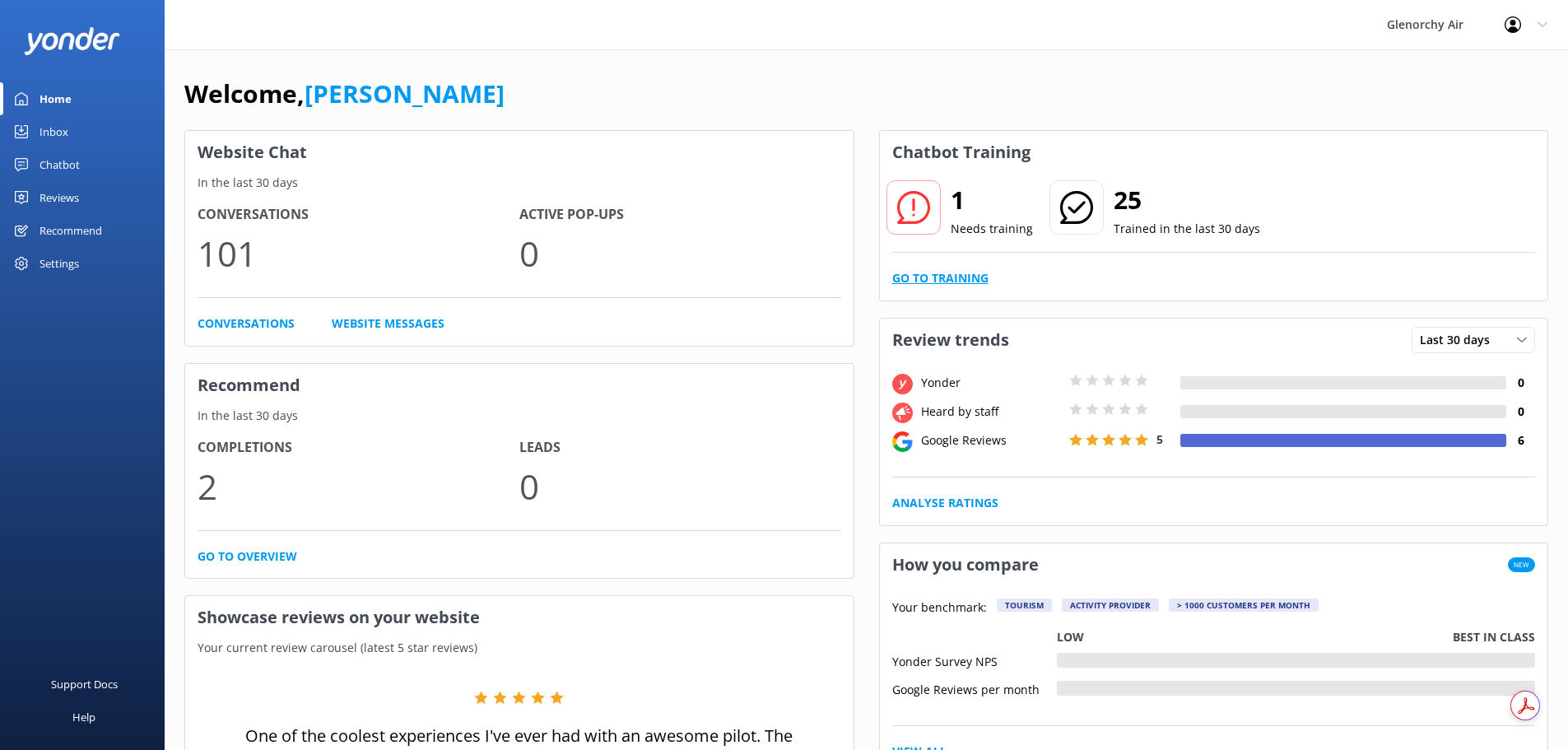
click at [978, 275] on link "Go to Training" at bounding box center [941, 278] width 96 height 18
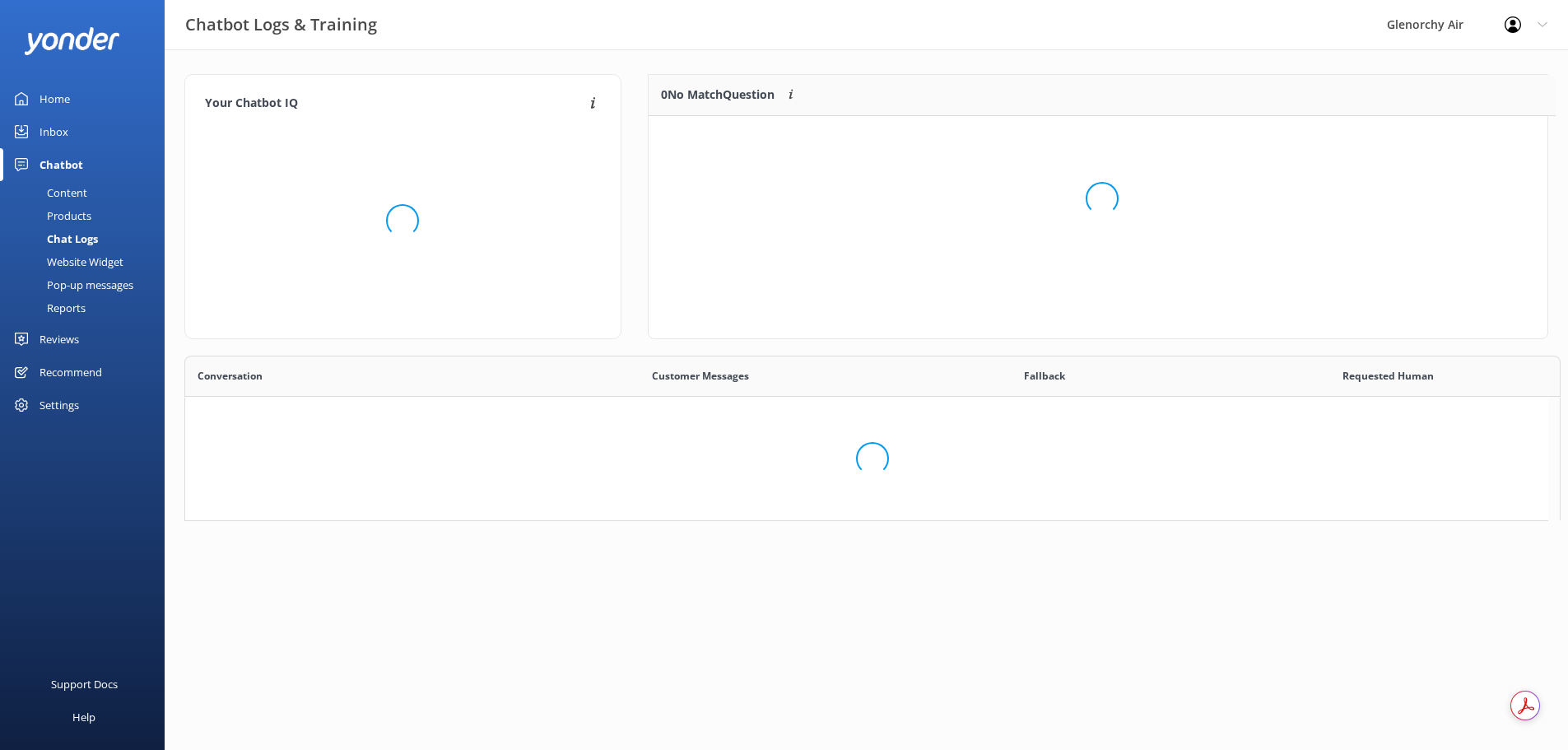
scroll to position [13, 13]
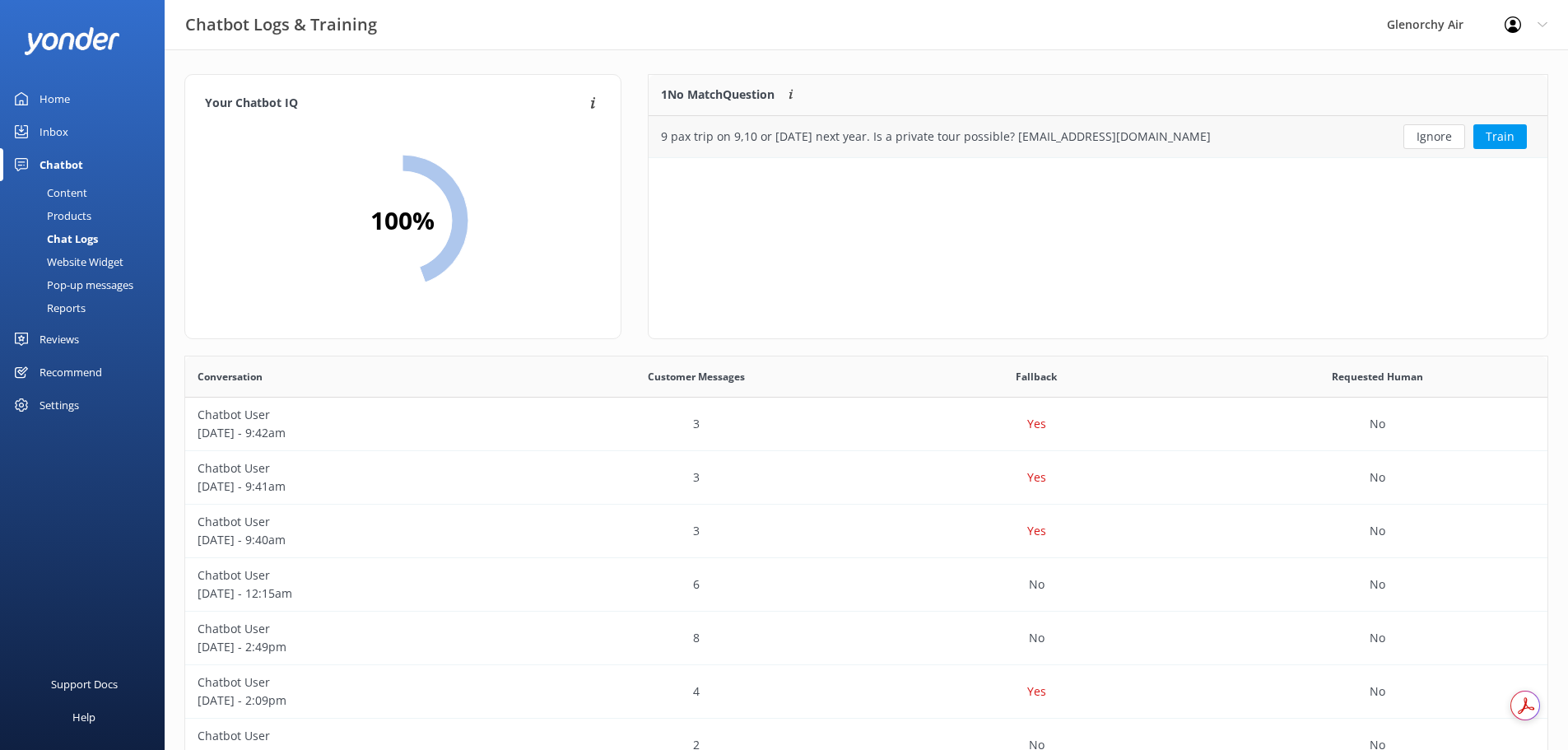
click at [834, 144] on div "9 pax trip on 9,10 or 11 April next year. Is a private tour possible? chrishall…" at bounding box center [936, 137] width 550 height 18
click at [1502, 134] on button "Train" at bounding box center [1500, 137] width 54 height 25
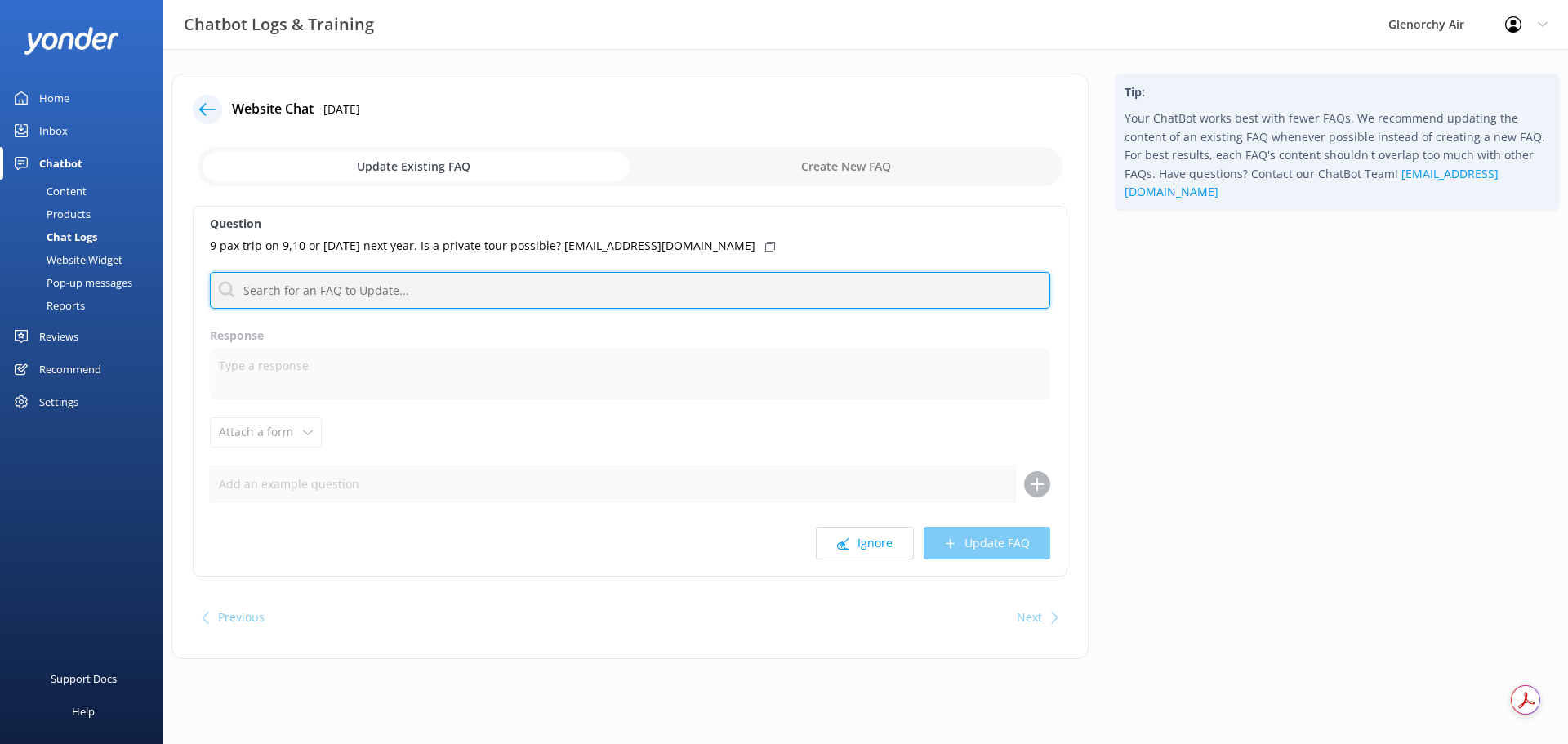
drag, startPoint x: 433, startPoint y: 273, endPoint x: 426, endPoint y: 304, distance: 31.8
click at [432, 277] on input "text" at bounding box center [630, 290] width 840 height 37
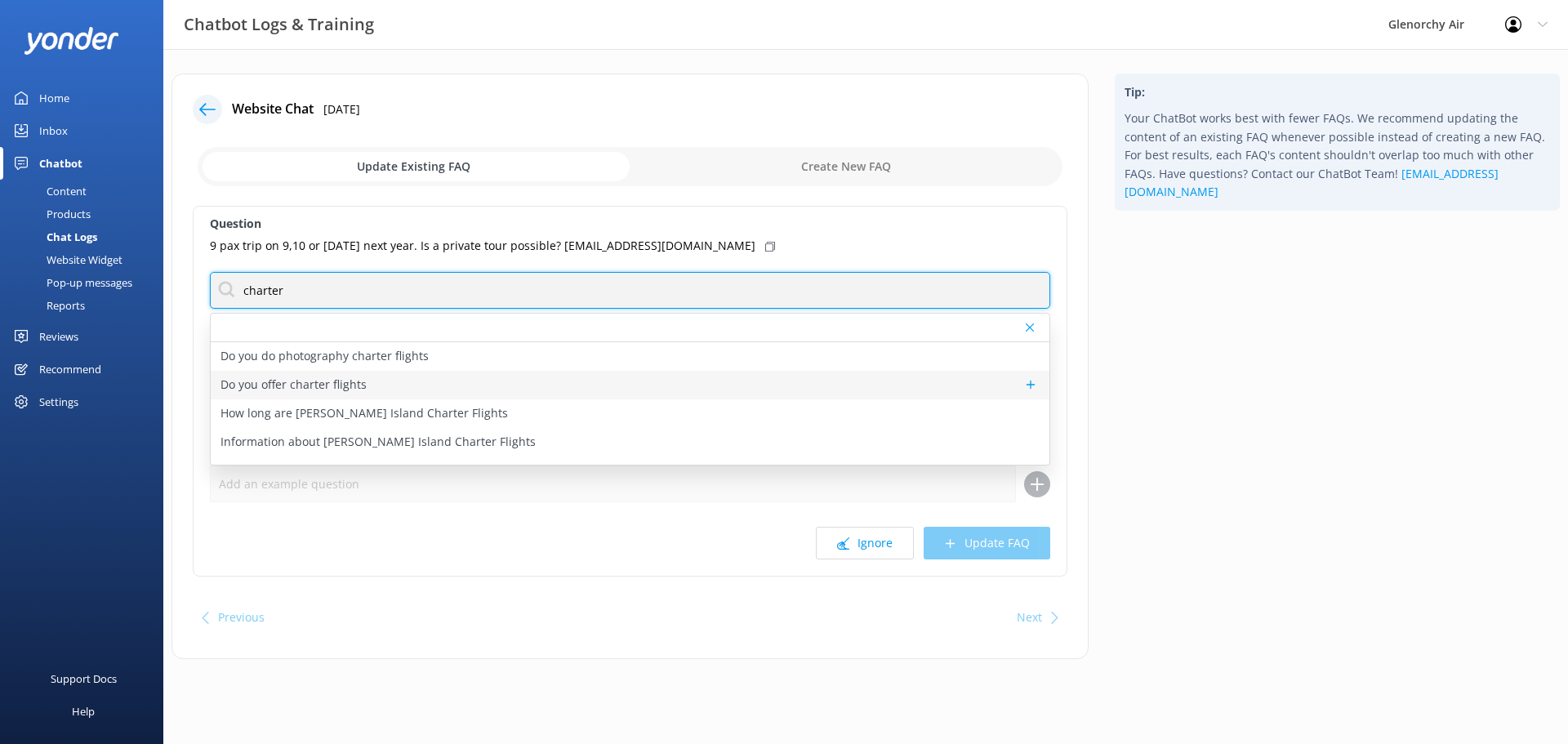
type input "charter"
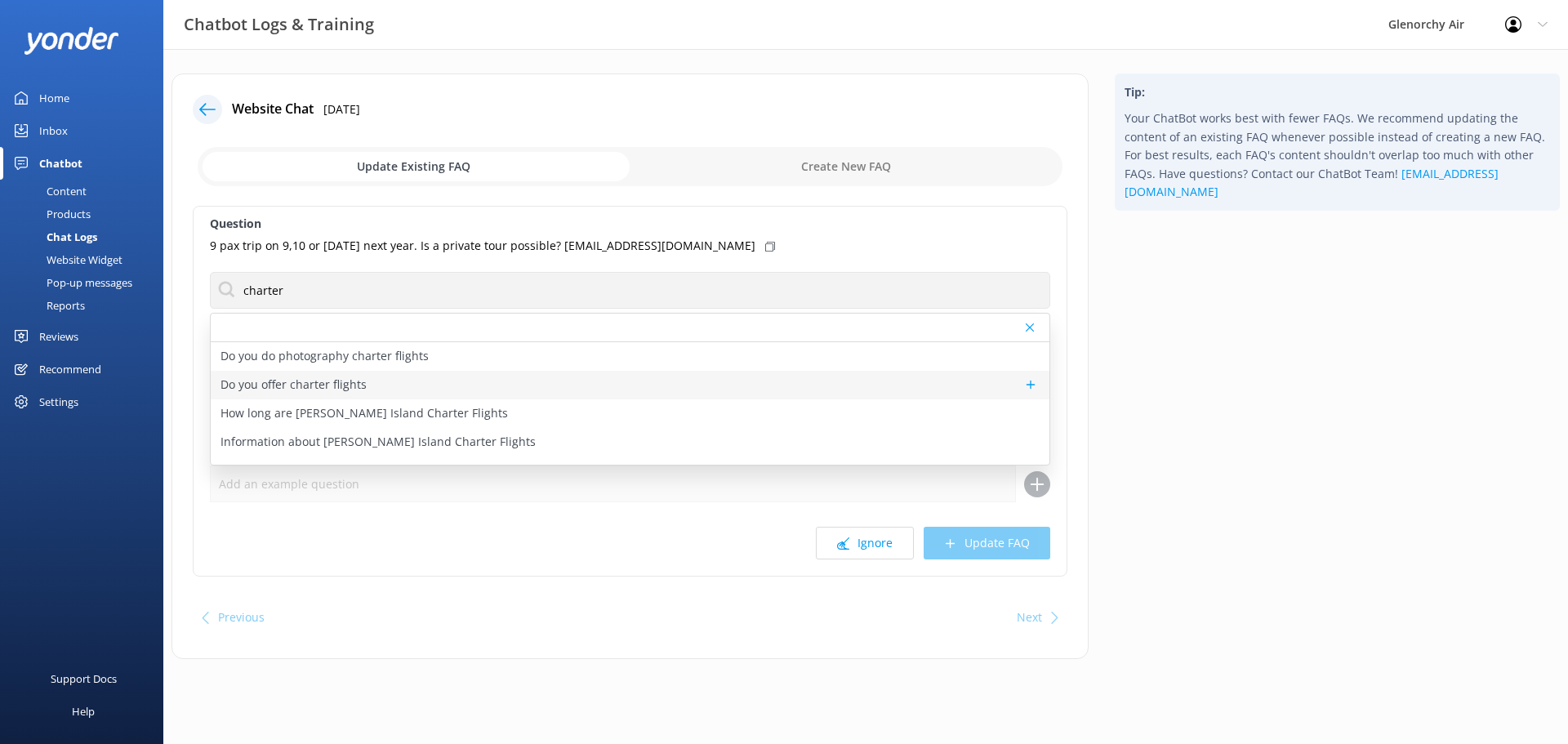
click at [341, 389] on p "Do you offer charter flights" at bounding box center [294, 384] width 147 height 18
type textarea "We offer a range of scenic charter flights from Queenstown to destinations acro…"
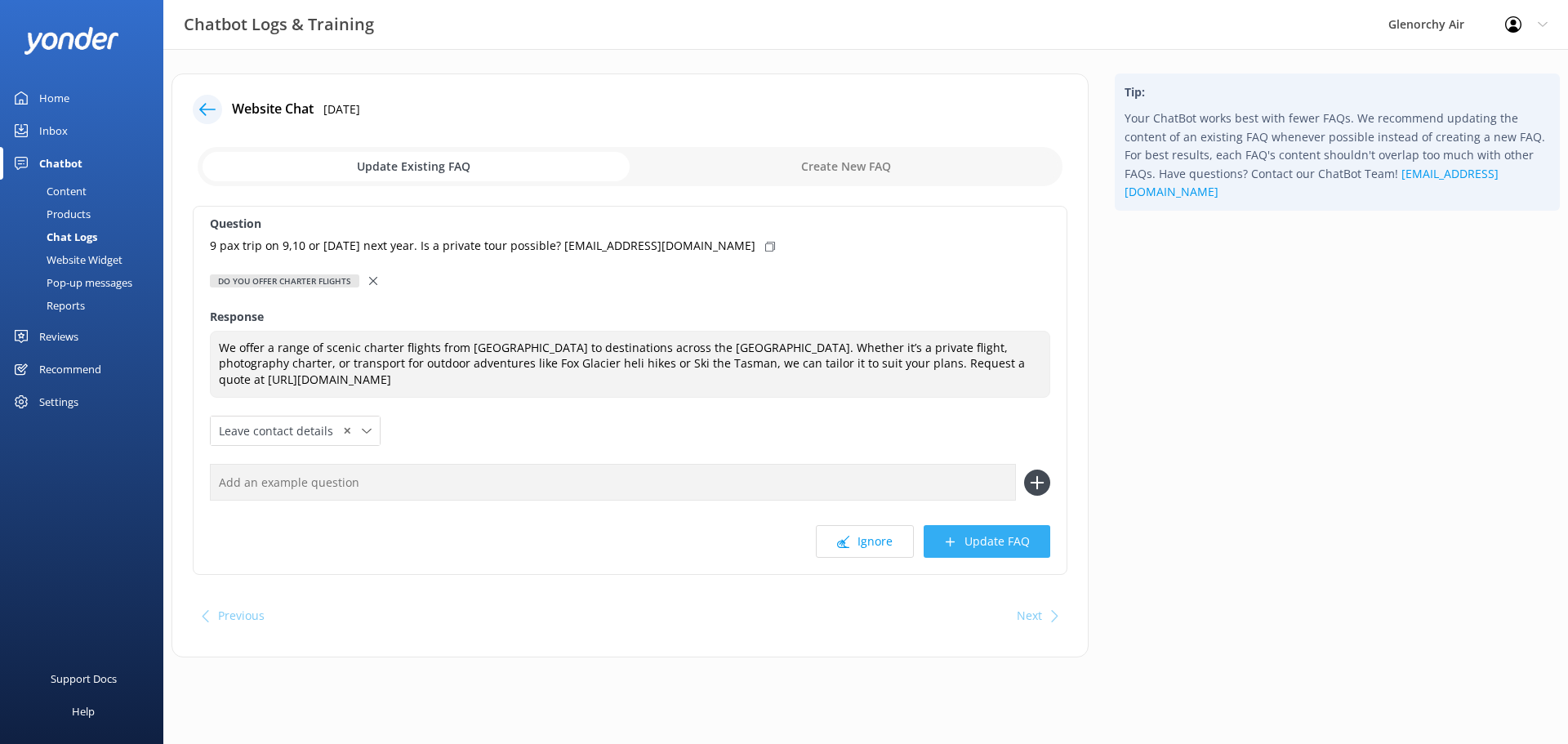
click at [1017, 540] on button "Update FAQ" at bounding box center [987, 542] width 127 height 33
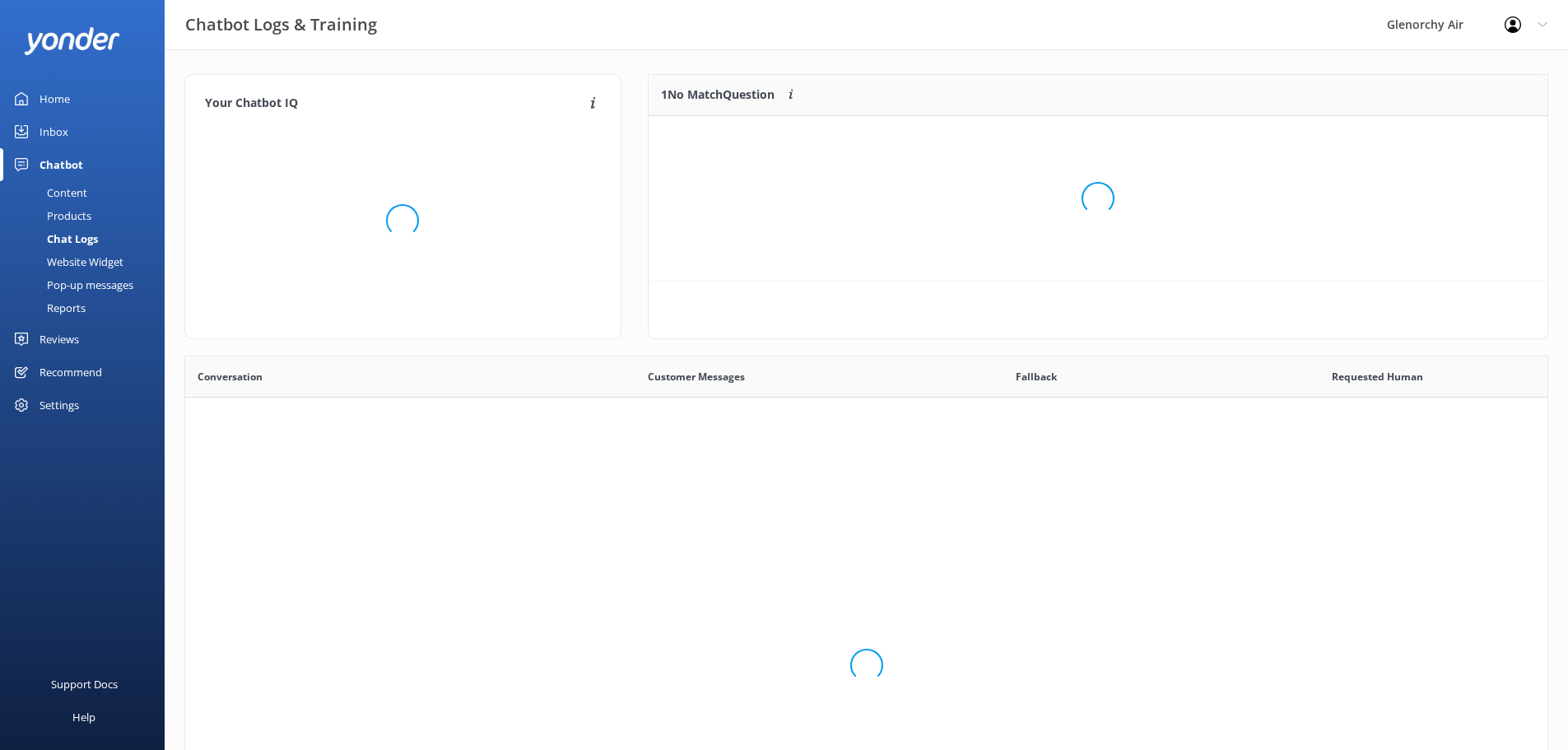
scroll to position [565, 1350]
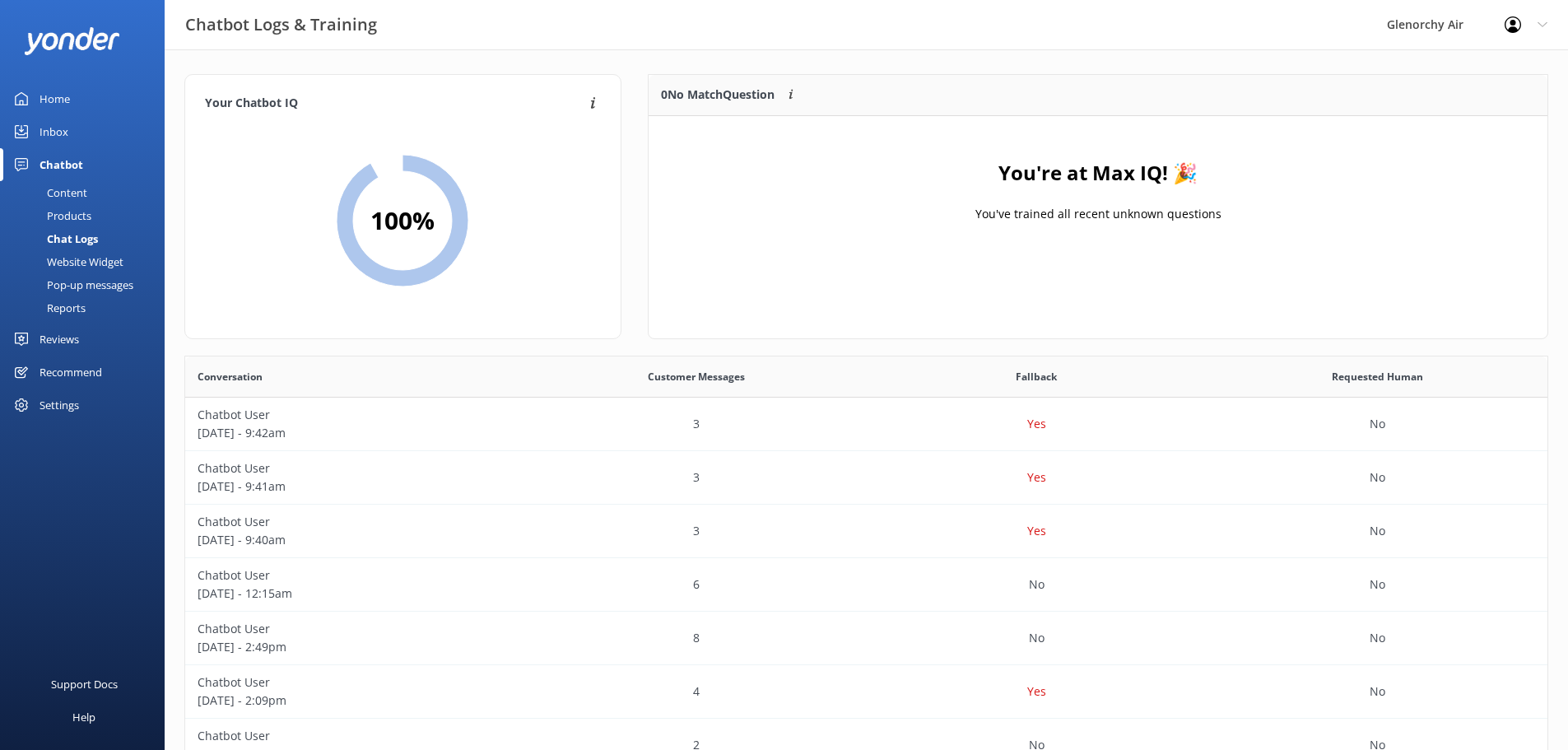
click at [48, 98] on div "Home" at bounding box center [55, 99] width 31 height 33
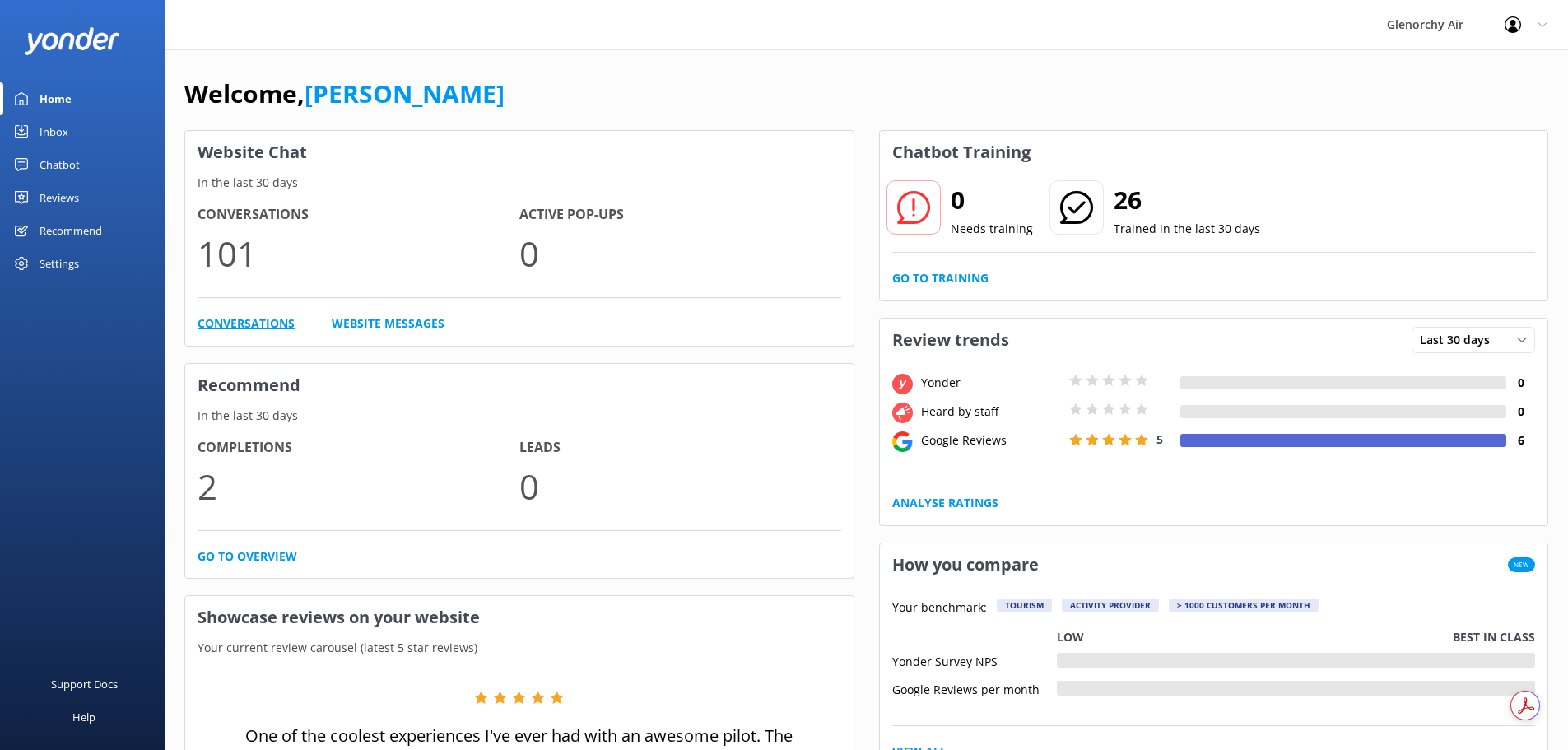
click at [219, 324] on link "Conversations" at bounding box center [246, 324] width 97 height 18
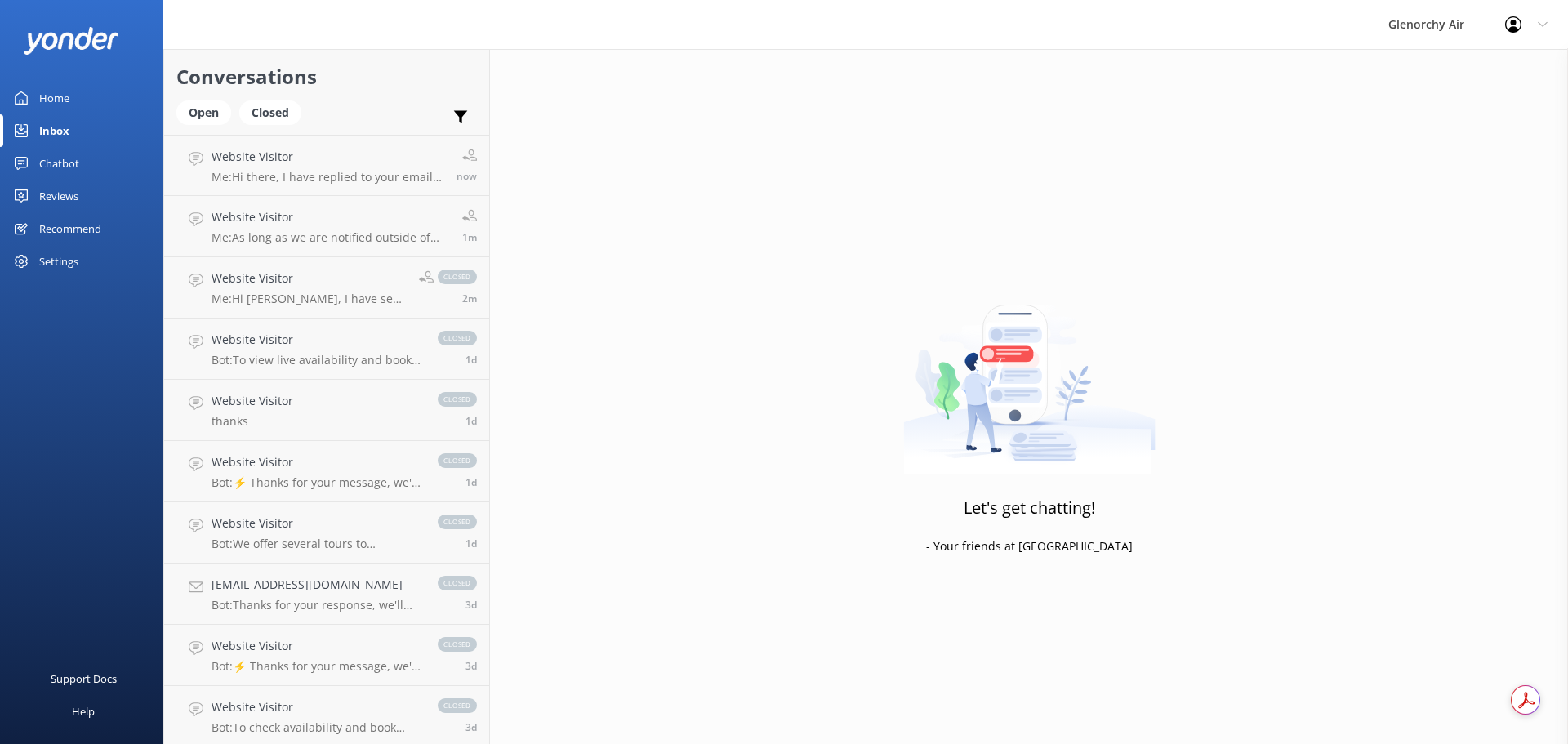
click at [68, 96] on div "Home" at bounding box center [54, 98] width 30 height 33
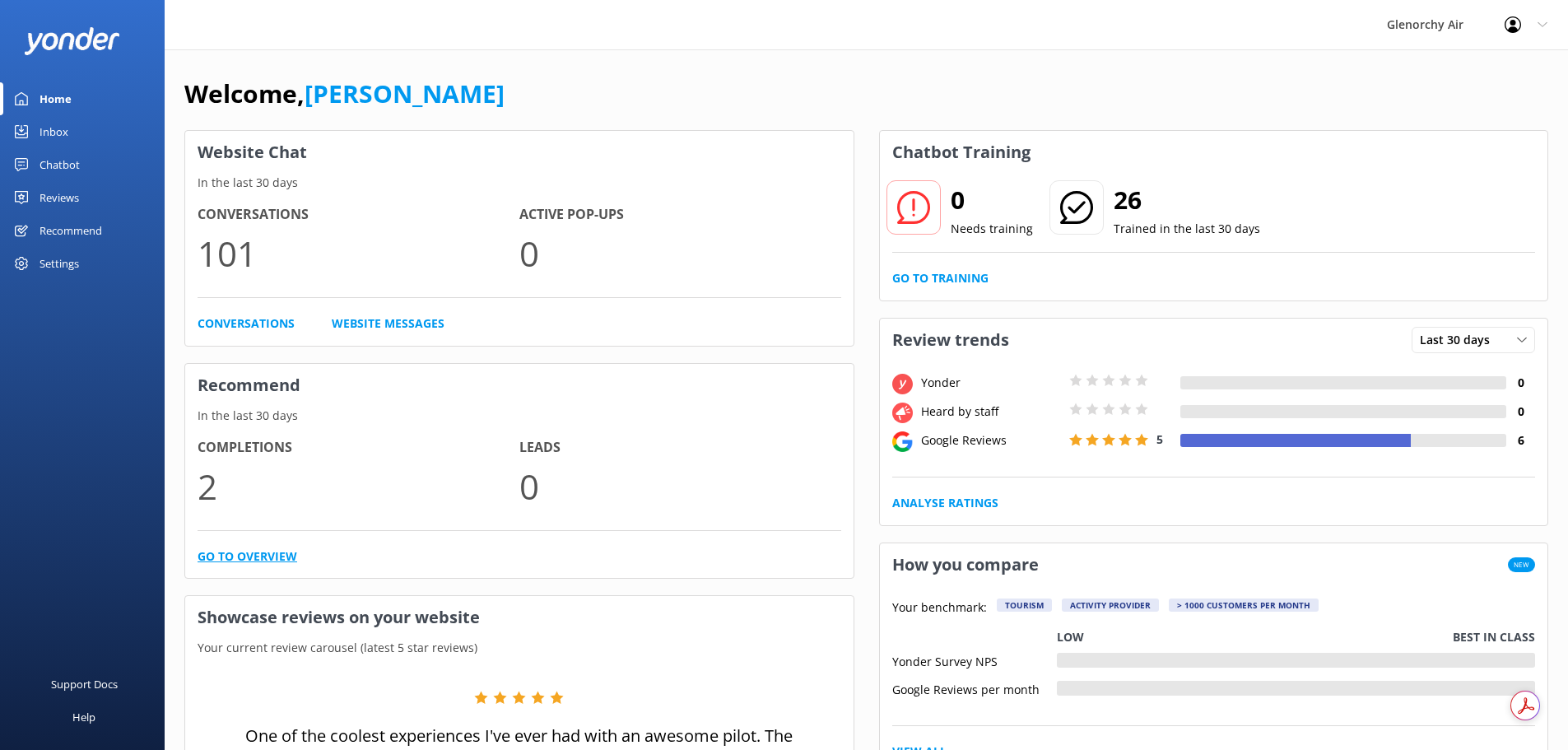
click at [272, 559] on link "Go to overview" at bounding box center [247, 557] width 100 height 18
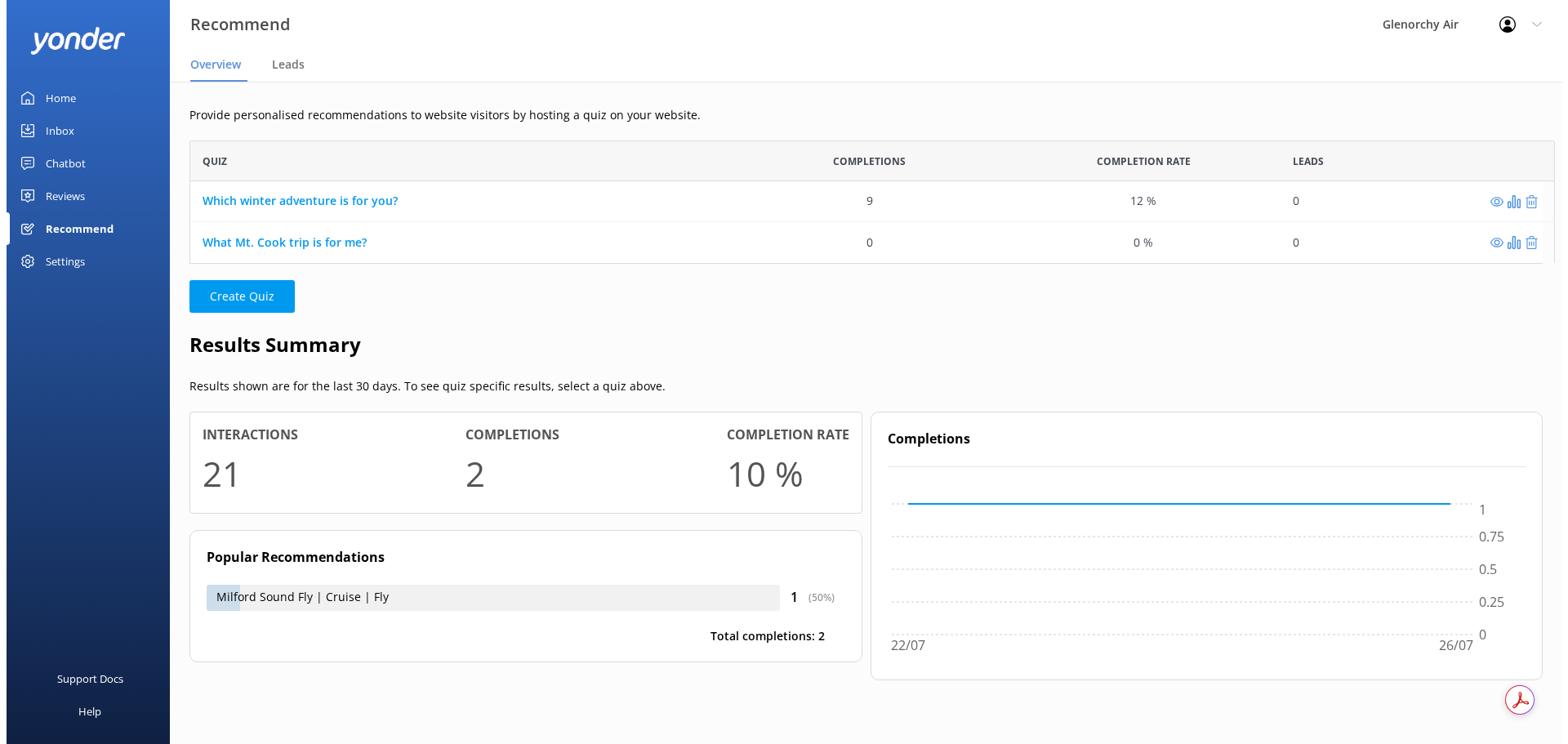
scroll to position [13, 13]
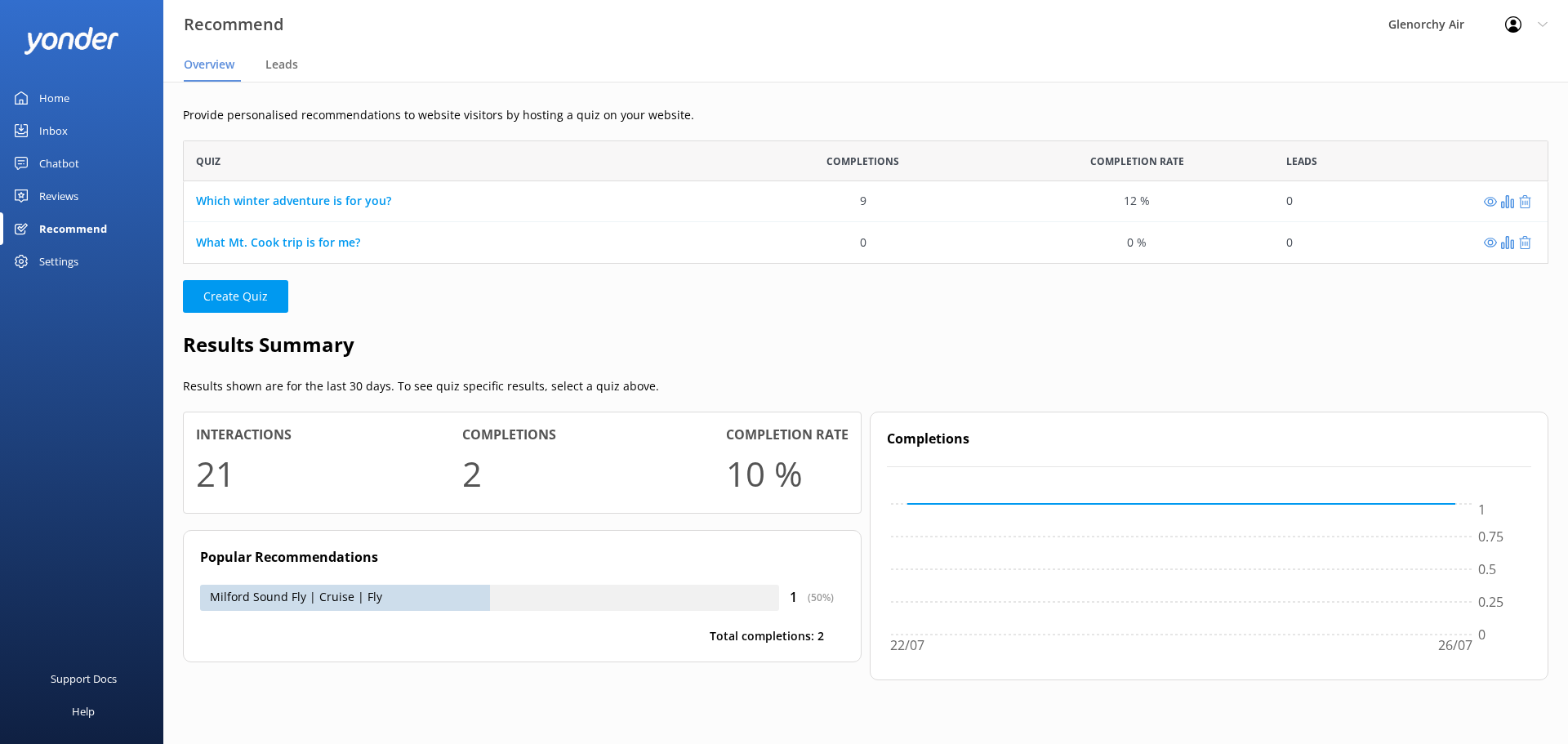
click at [57, 130] on div "Inbox" at bounding box center [54, 131] width 29 height 33
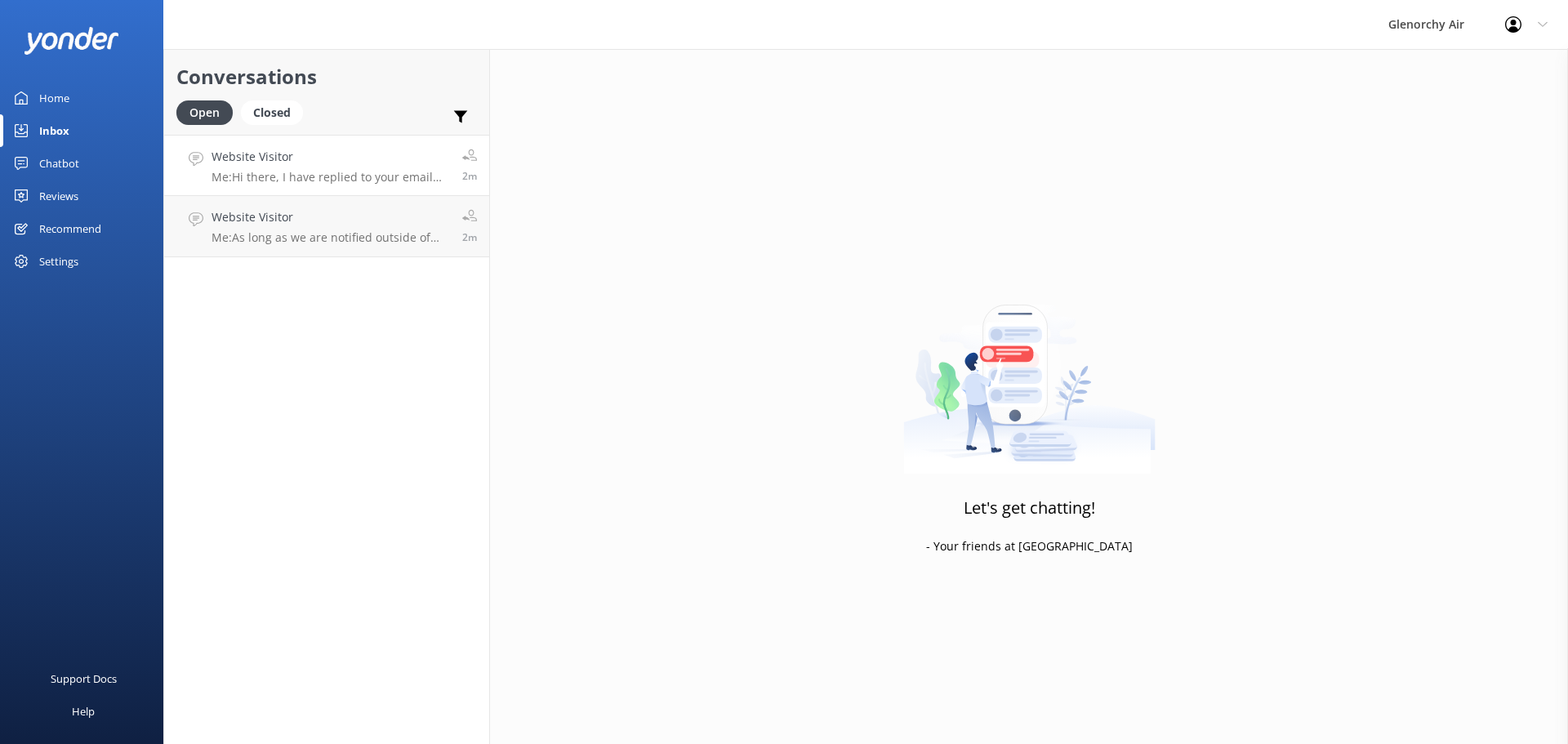
click at [307, 184] on p "Me: Hi there, I have replied to your email directly. Thanks, Katie" at bounding box center [331, 177] width 239 height 15
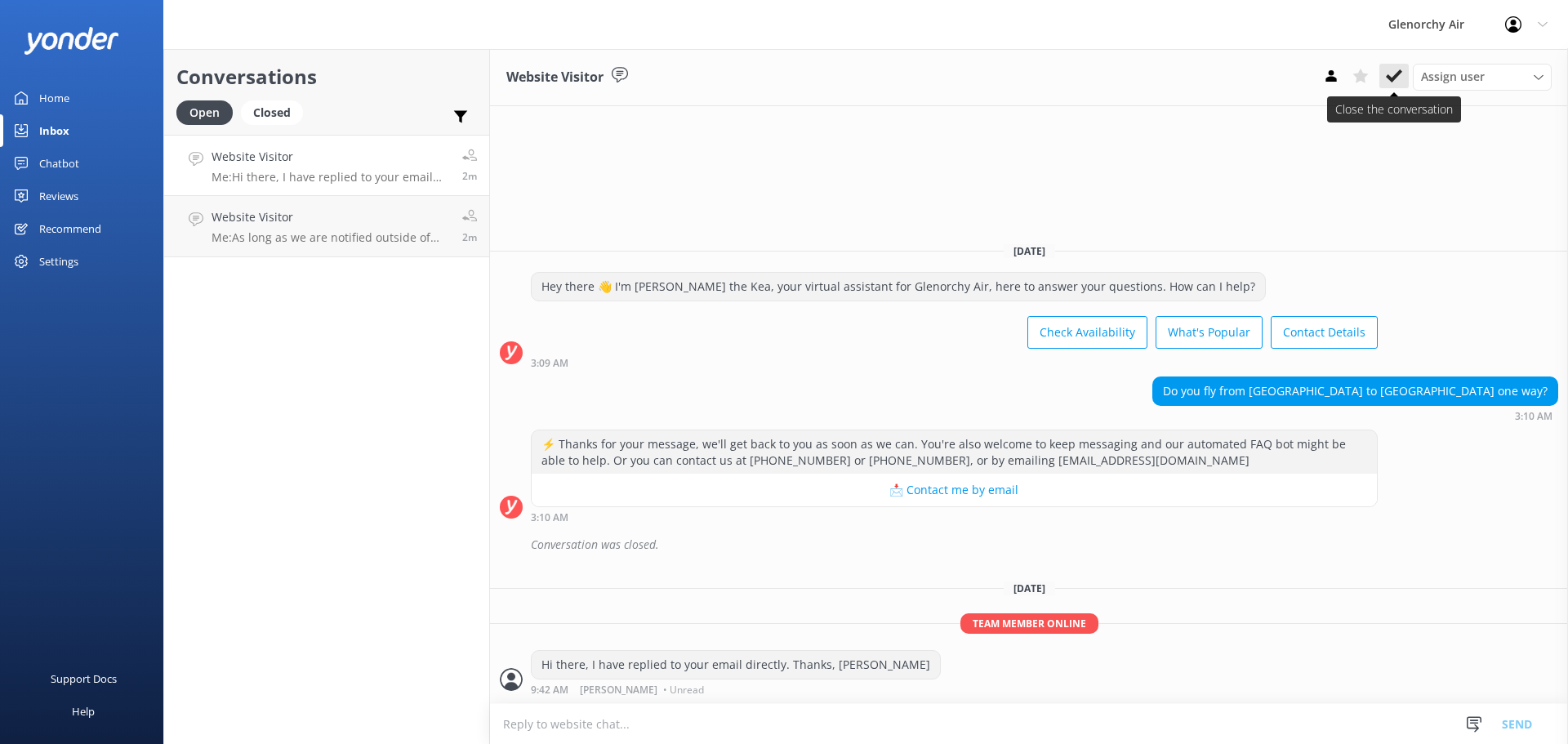
click at [1394, 81] on icon at bounding box center [1394, 76] width 16 height 16
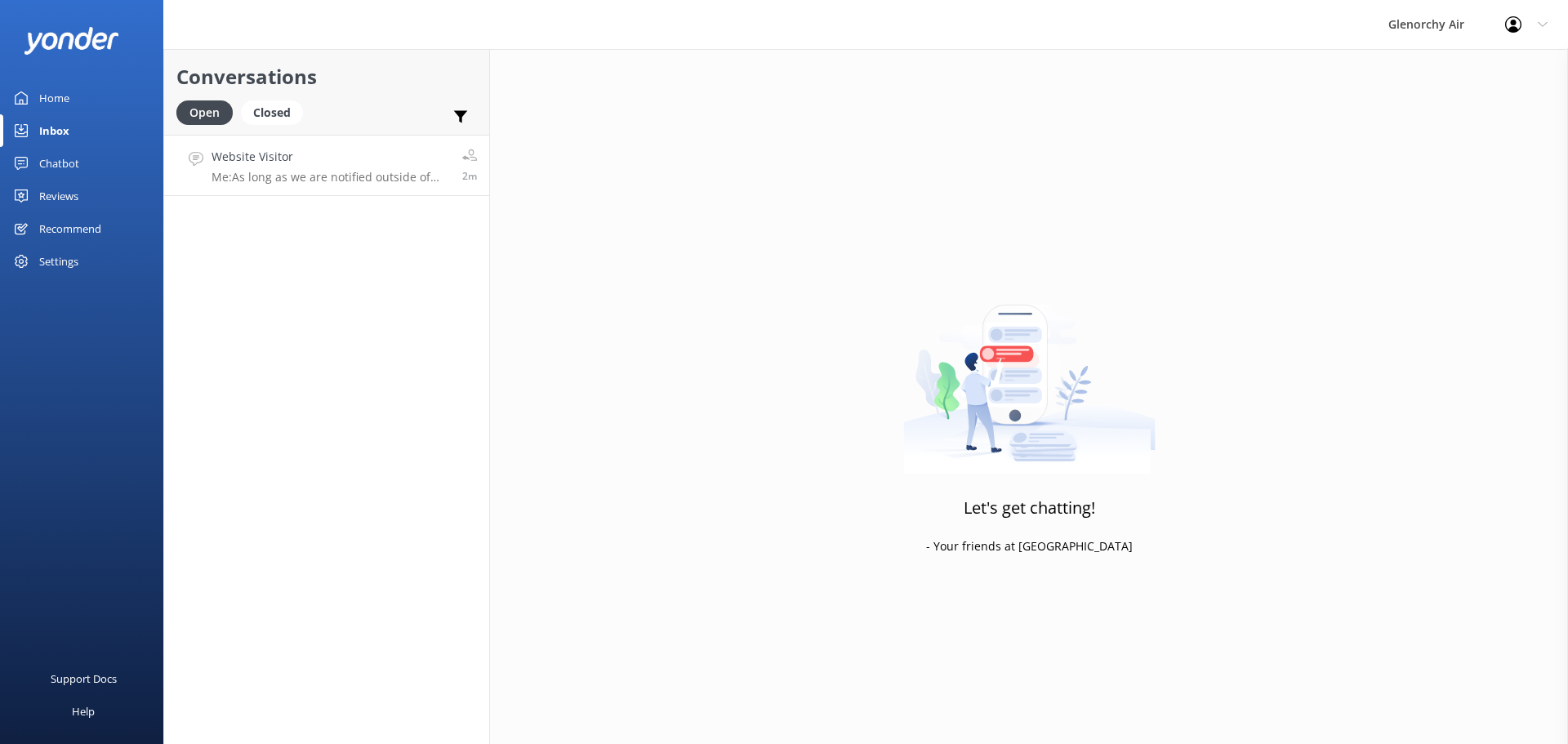
drag, startPoint x: 264, startPoint y: 165, endPoint x: 277, endPoint y: 165, distance: 13.0
click at [264, 165] on h4 "Website Visitor" at bounding box center [331, 157] width 239 height 18
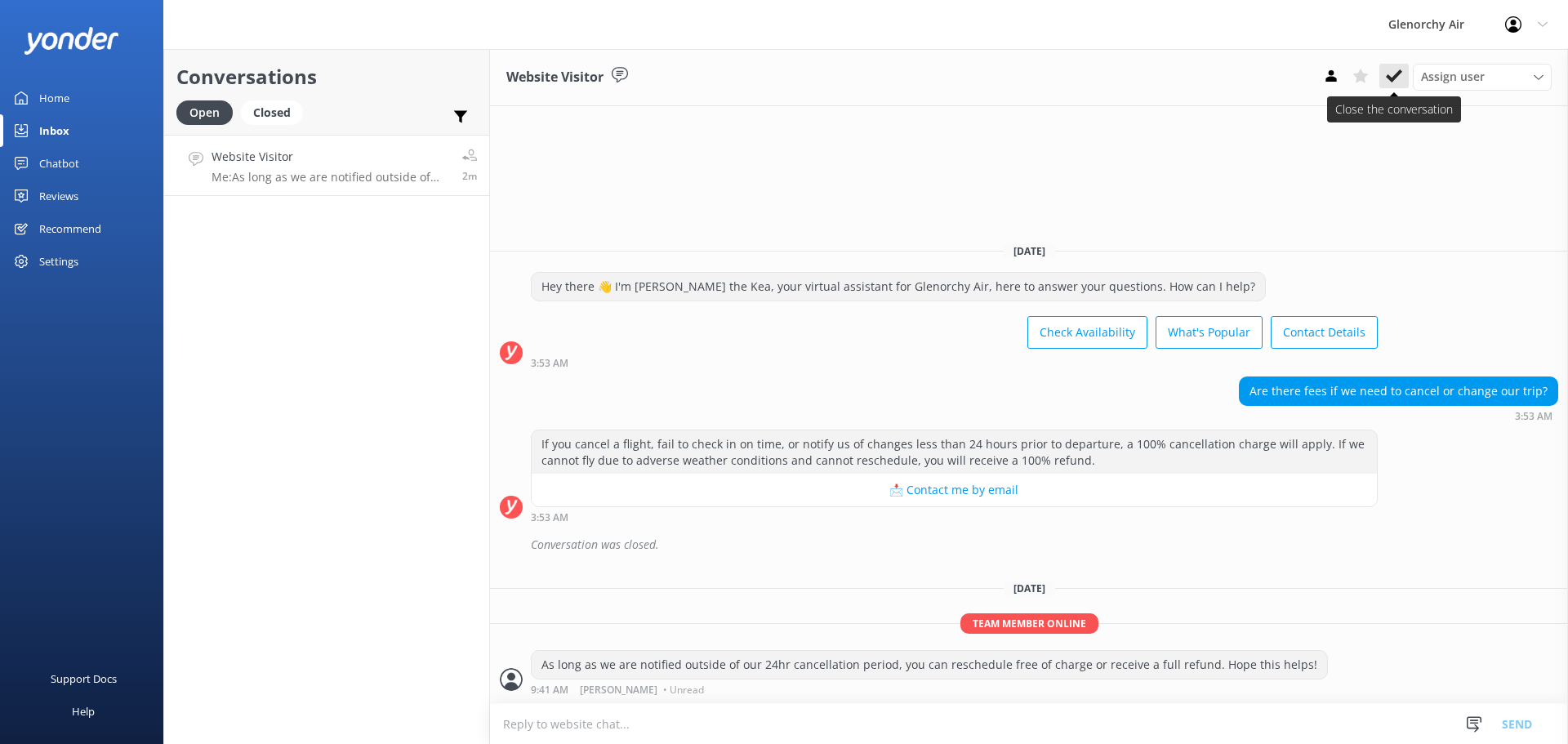
click at [1389, 77] on use at bounding box center [1394, 76] width 16 height 13
